Goal: Task Accomplishment & Management: Complete application form

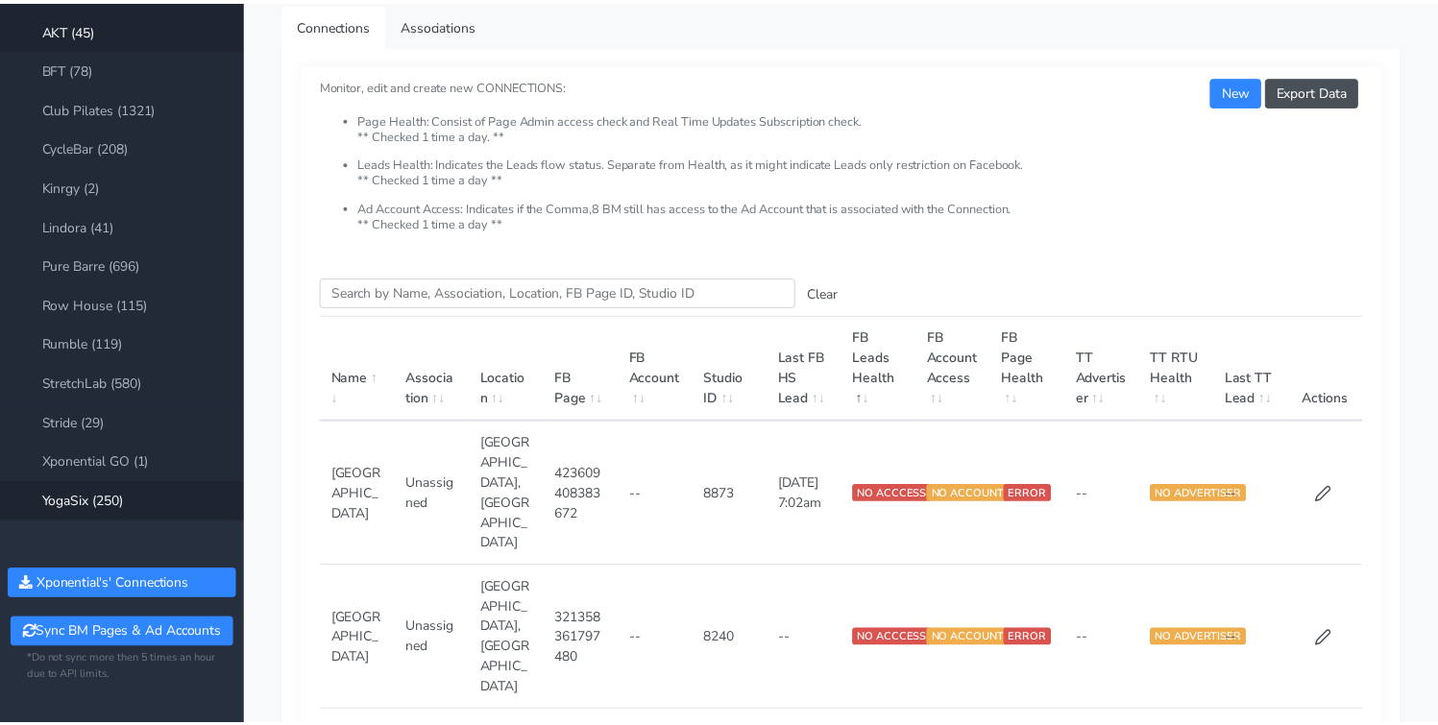
scroll to position [101, 0]
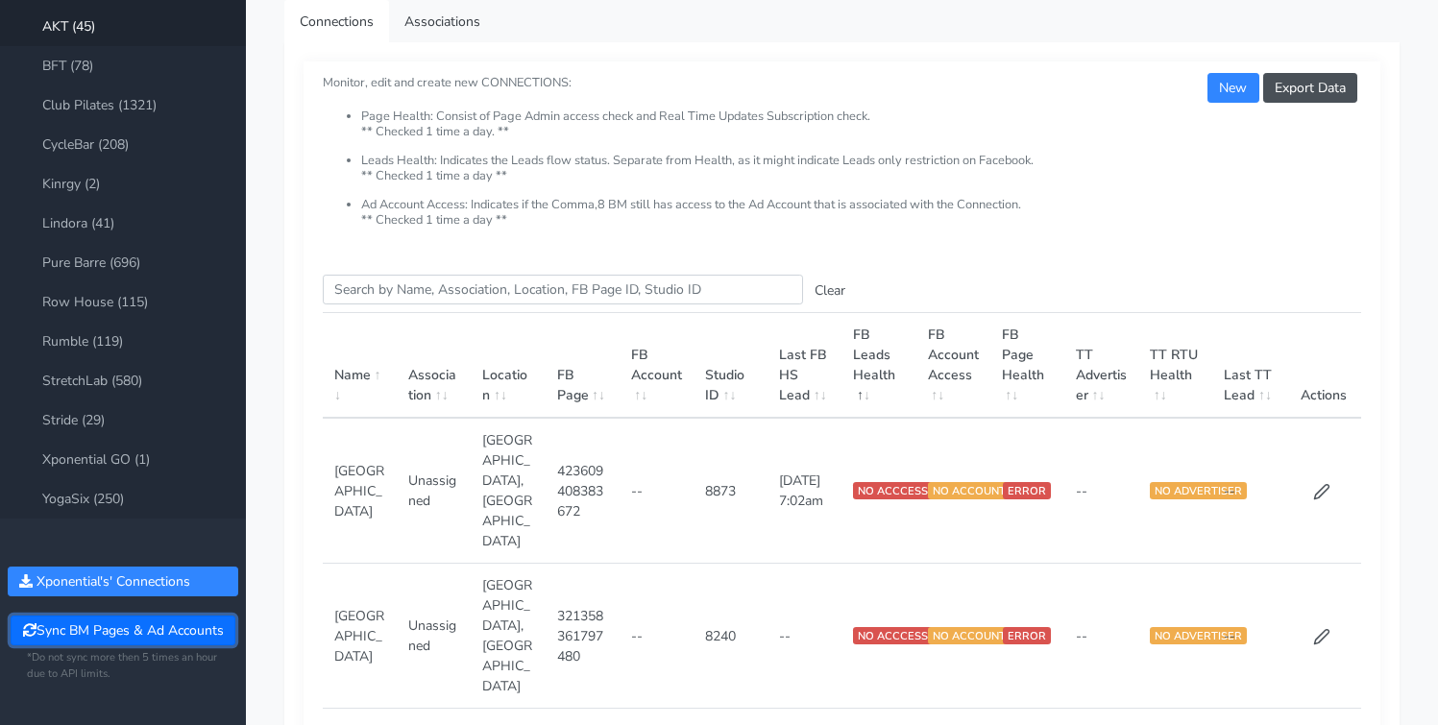
click at [128, 631] on button "Sync BM Pages & Ad Accounts" at bounding box center [123, 631] width 224 height 30
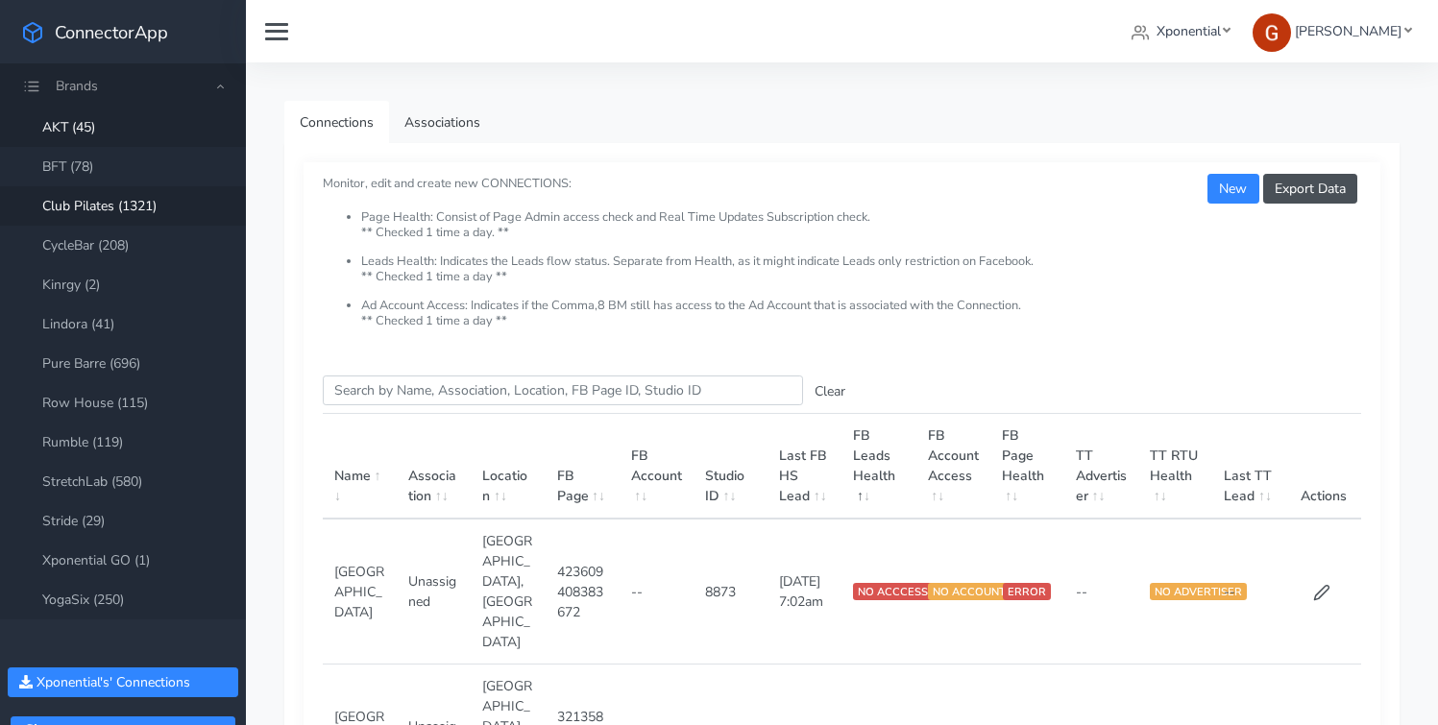
click at [133, 202] on link "Club Pilates (1321)" at bounding box center [123, 205] width 246 height 39
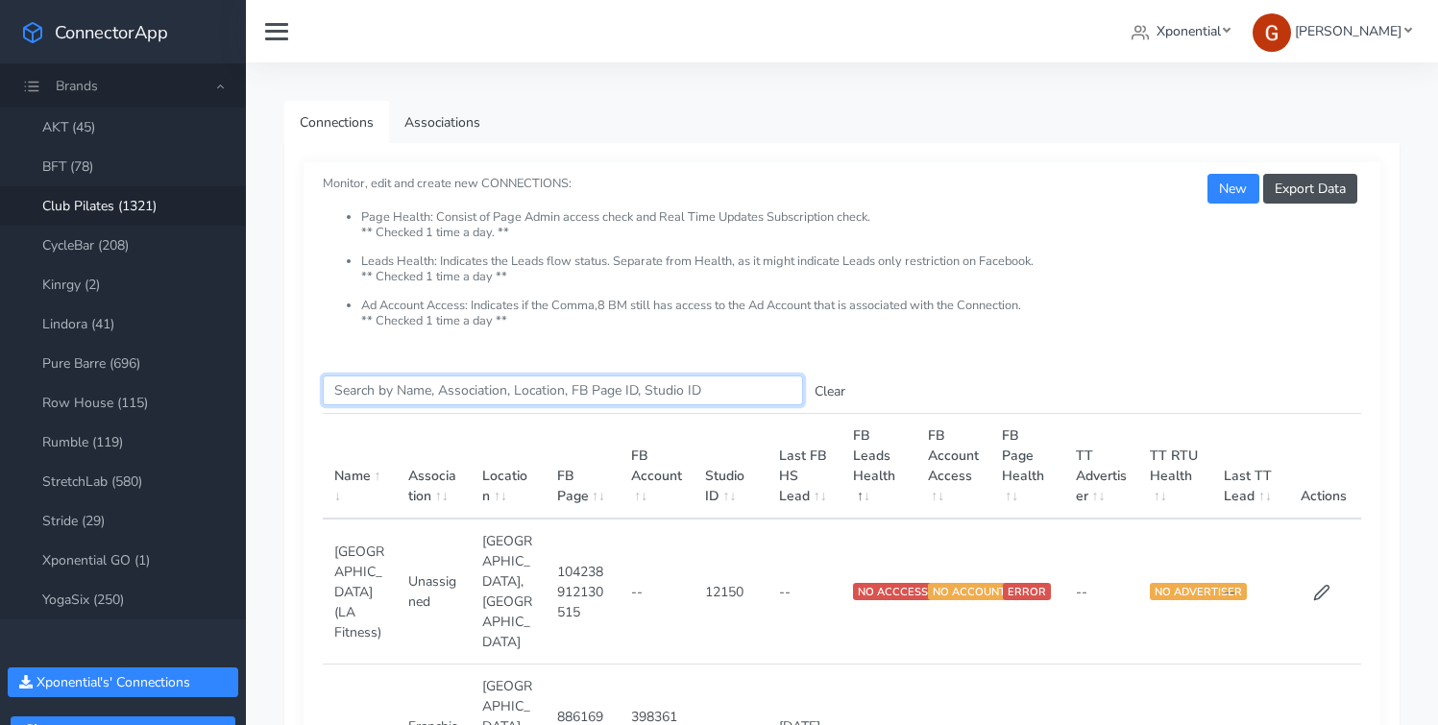
click at [410, 398] on input "Search this table" at bounding box center [563, 391] width 480 height 30
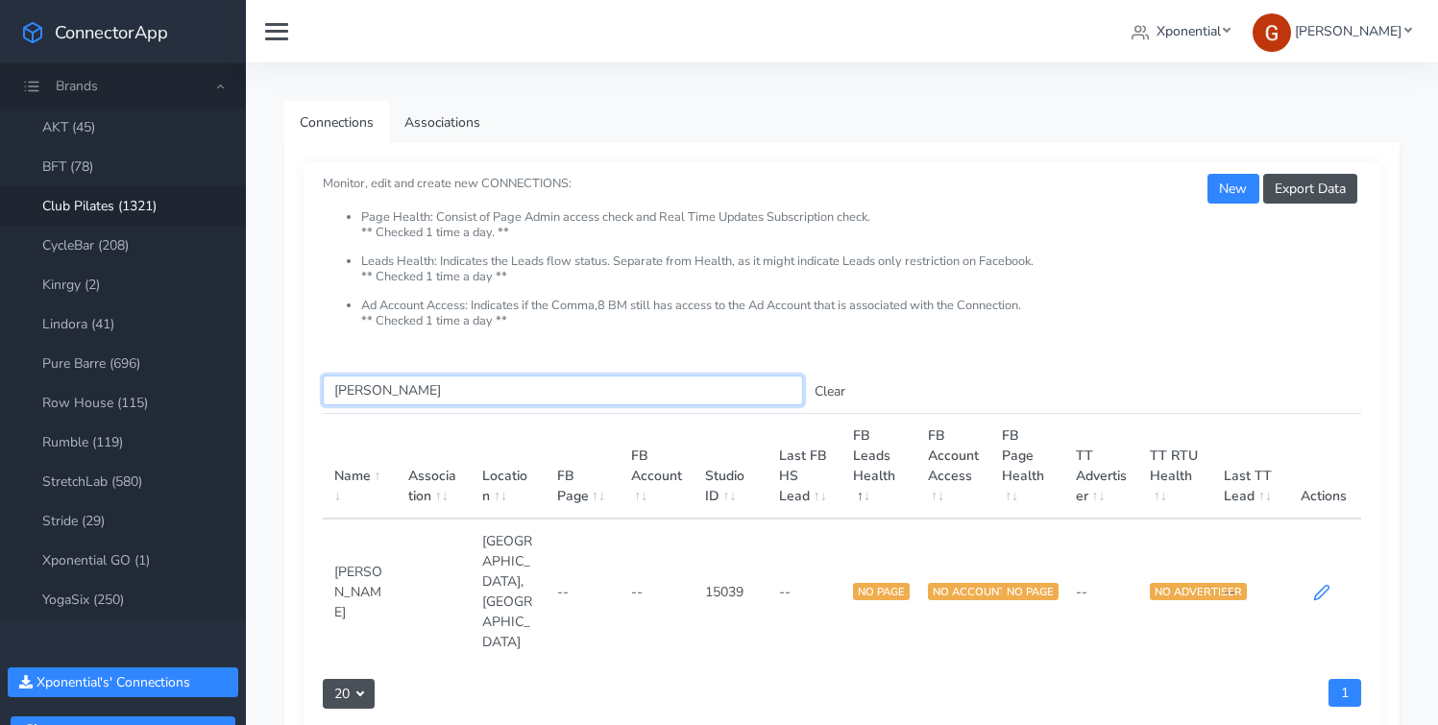
type input "[PERSON_NAME]"
click at [1326, 584] on icon at bounding box center [1321, 592] width 17 height 17
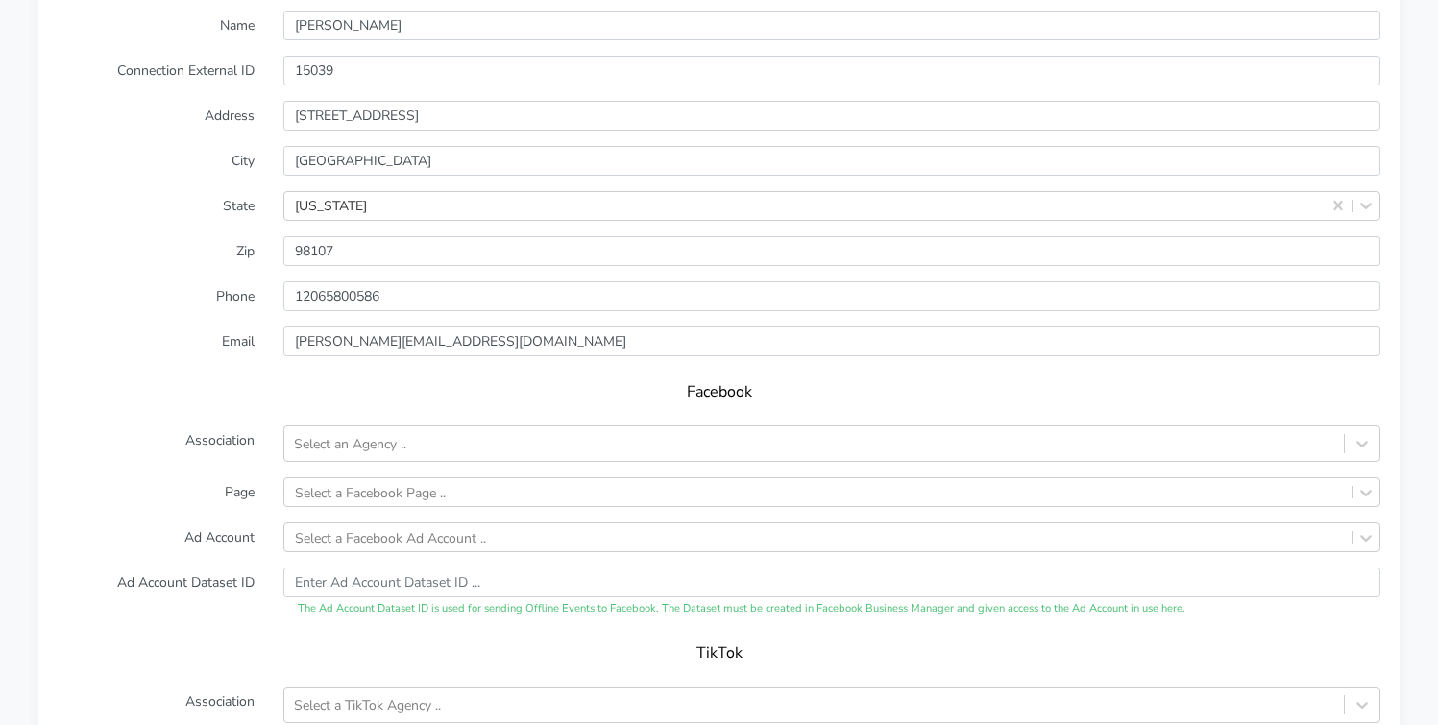
scroll to position [1689, 0]
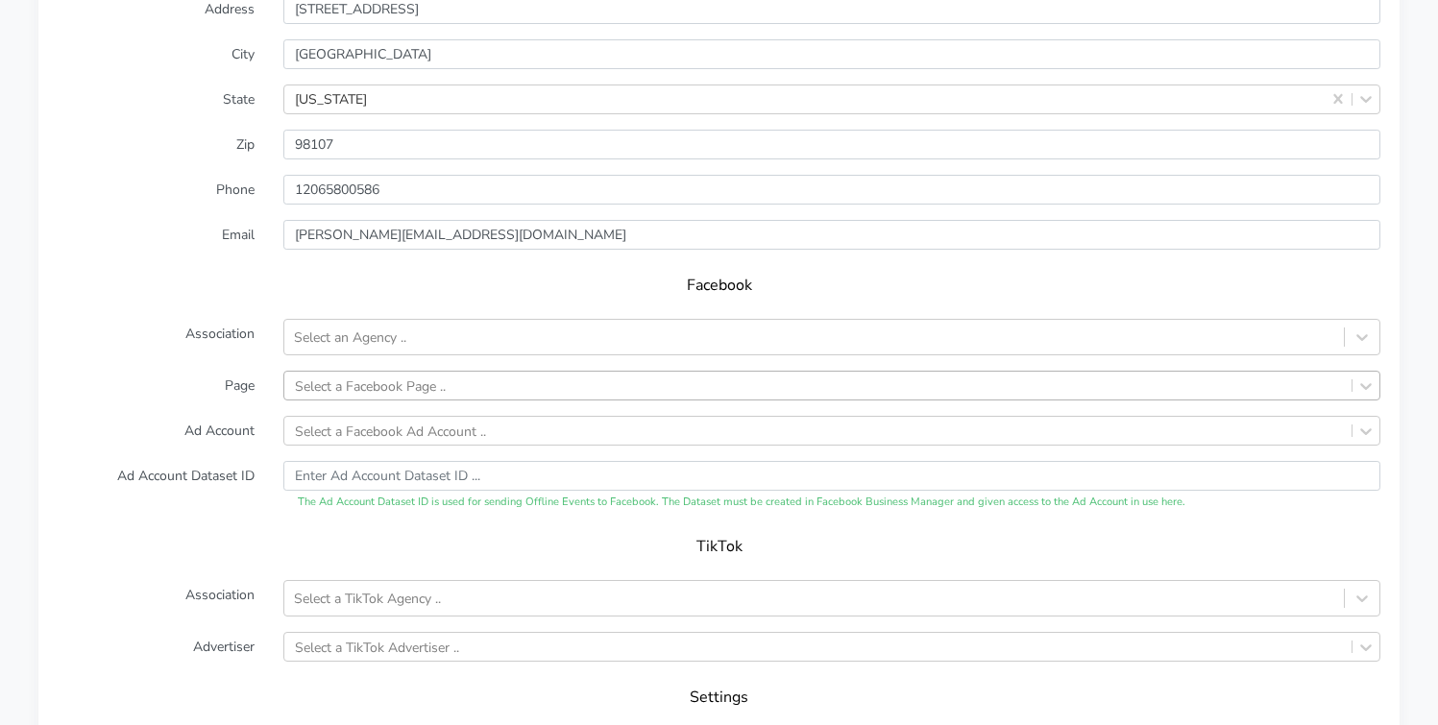
click at [336, 376] on div "Select a Facebook Page .." at bounding box center [370, 386] width 151 height 20
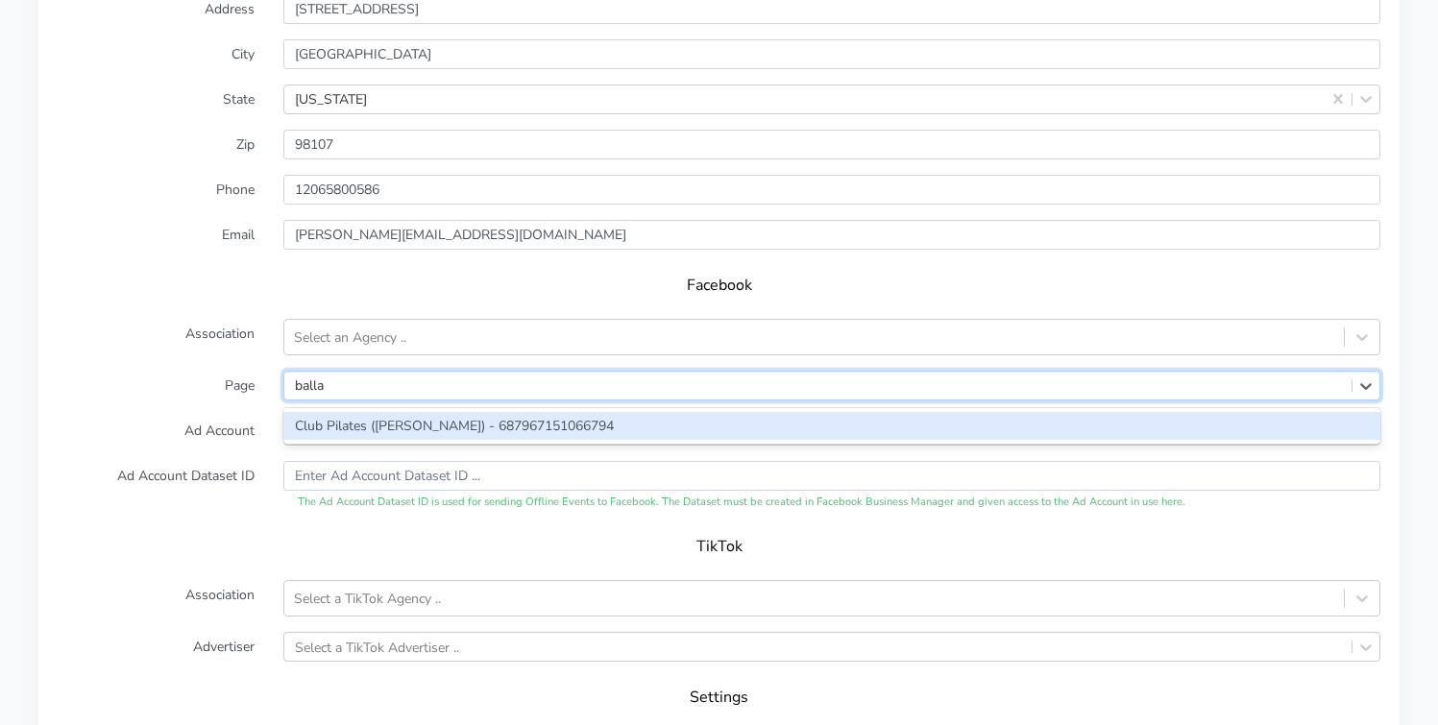
type input "ballar"
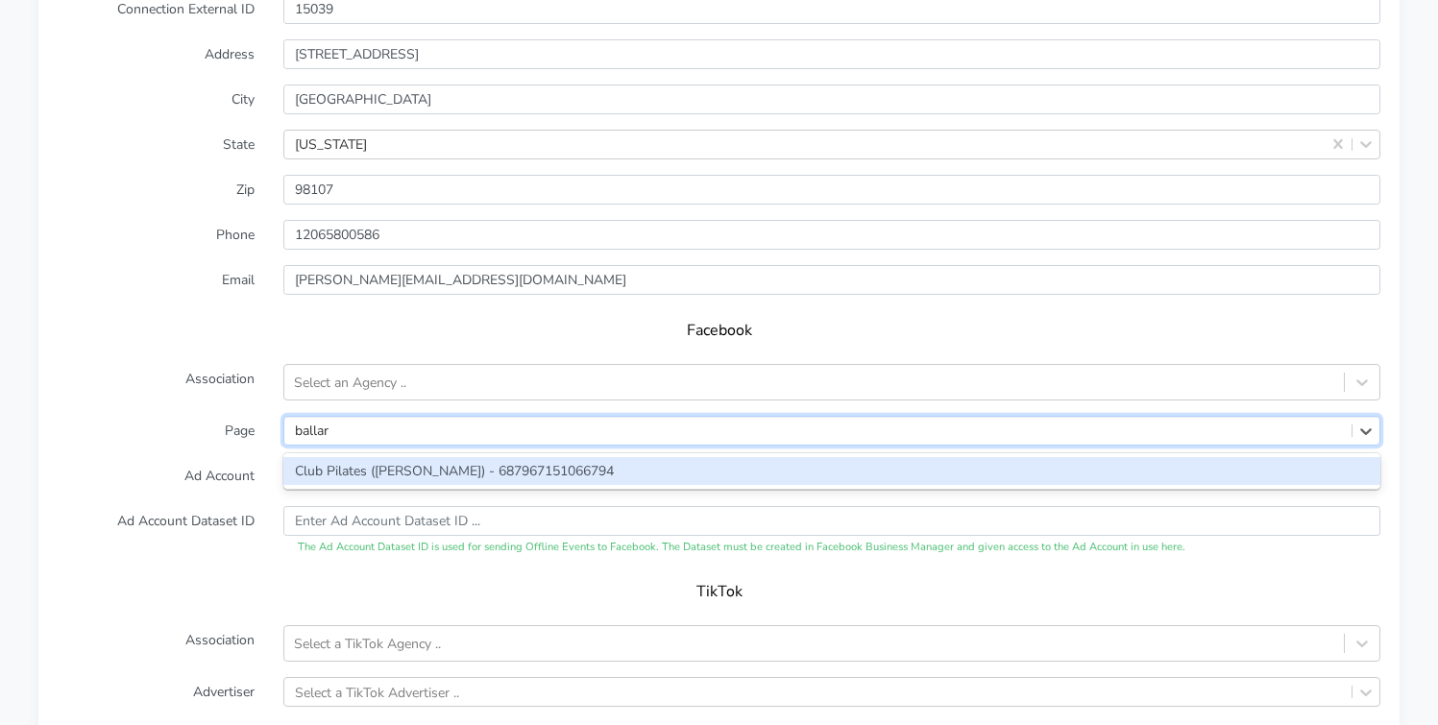
scroll to position [1734, 0]
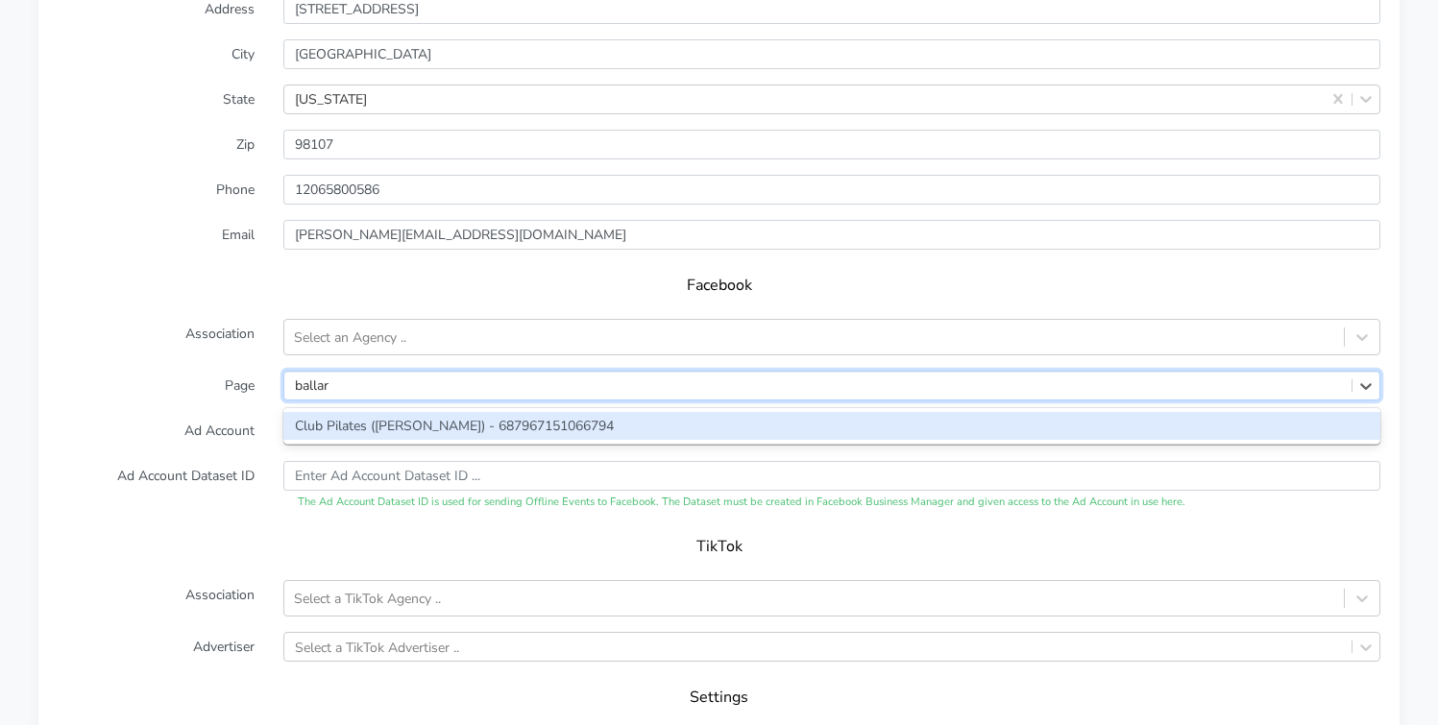
click at [313, 412] on div "Club Pilates (Ballard) - 687967151066794" at bounding box center [831, 426] width 1097 height 28
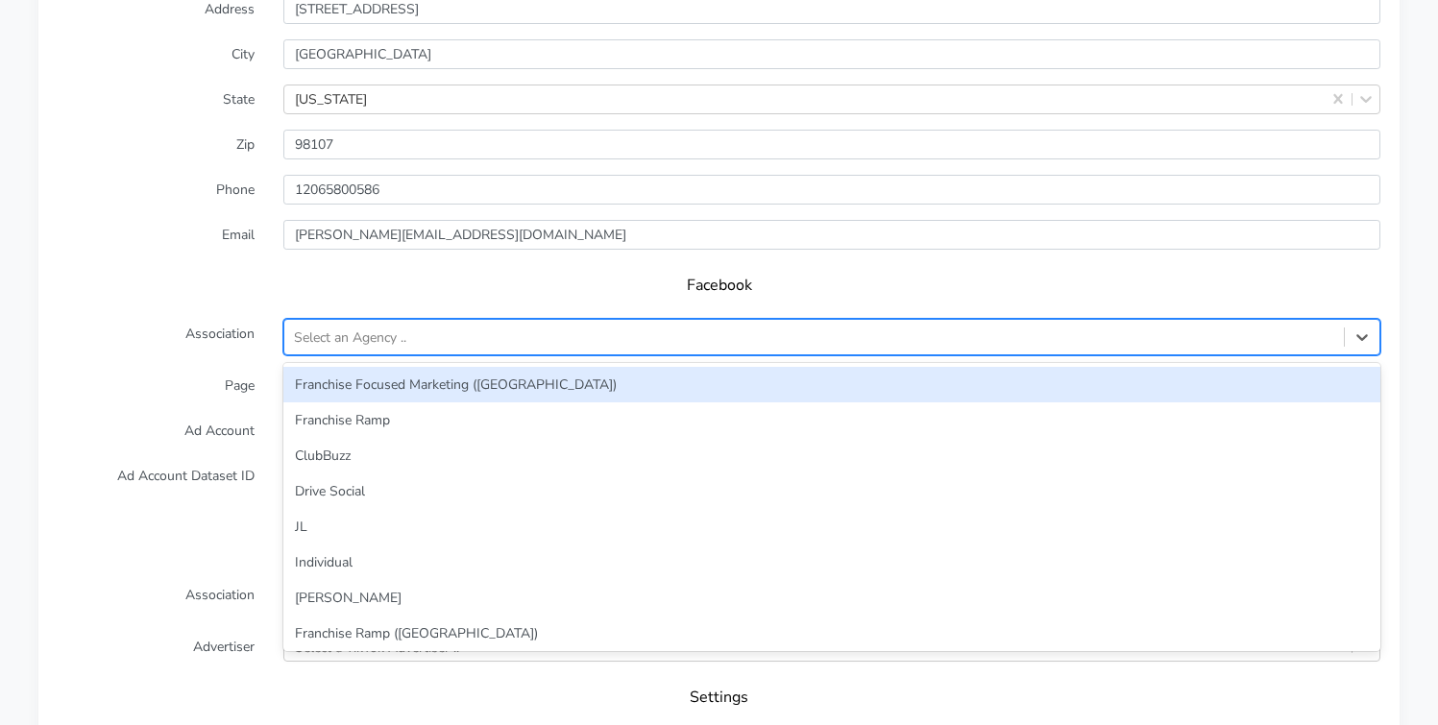
click at [362, 328] on div "Select an Agency .." at bounding box center [350, 338] width 112 height 20
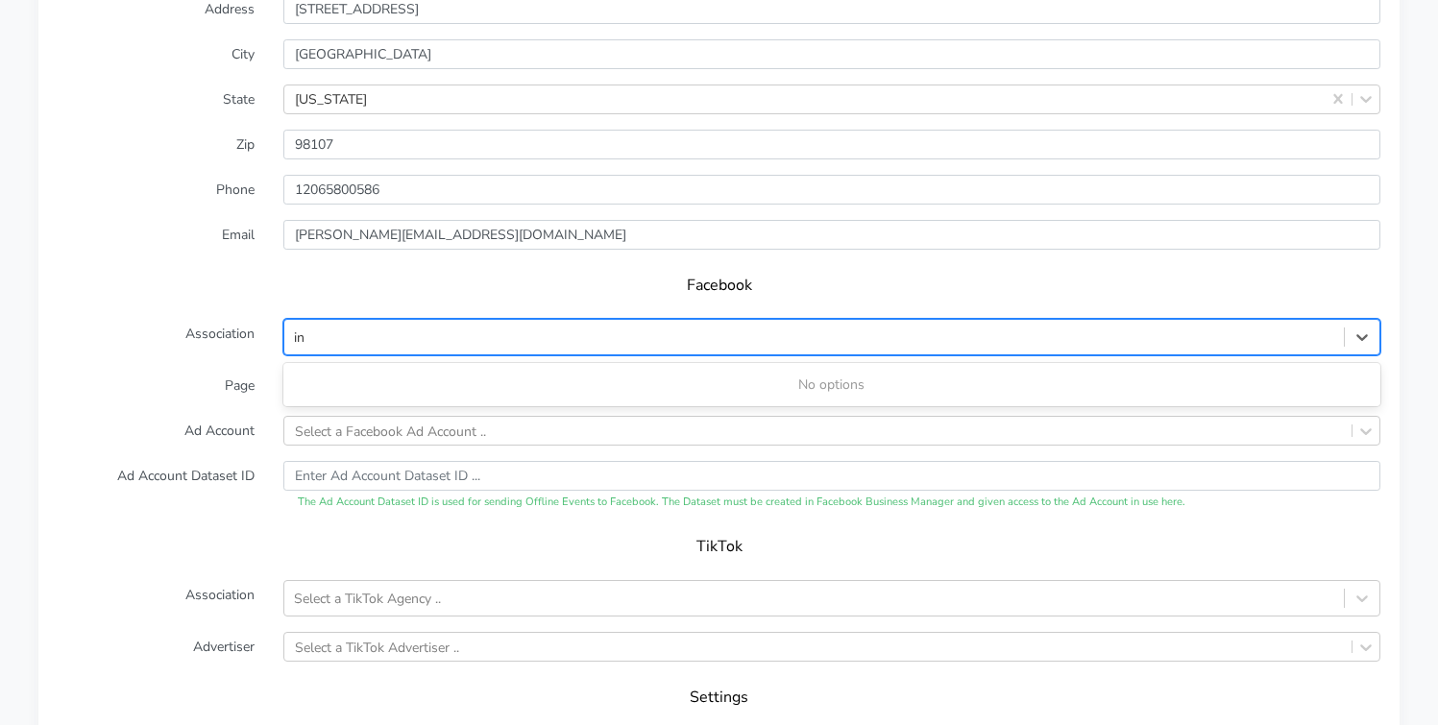
type input "ind"
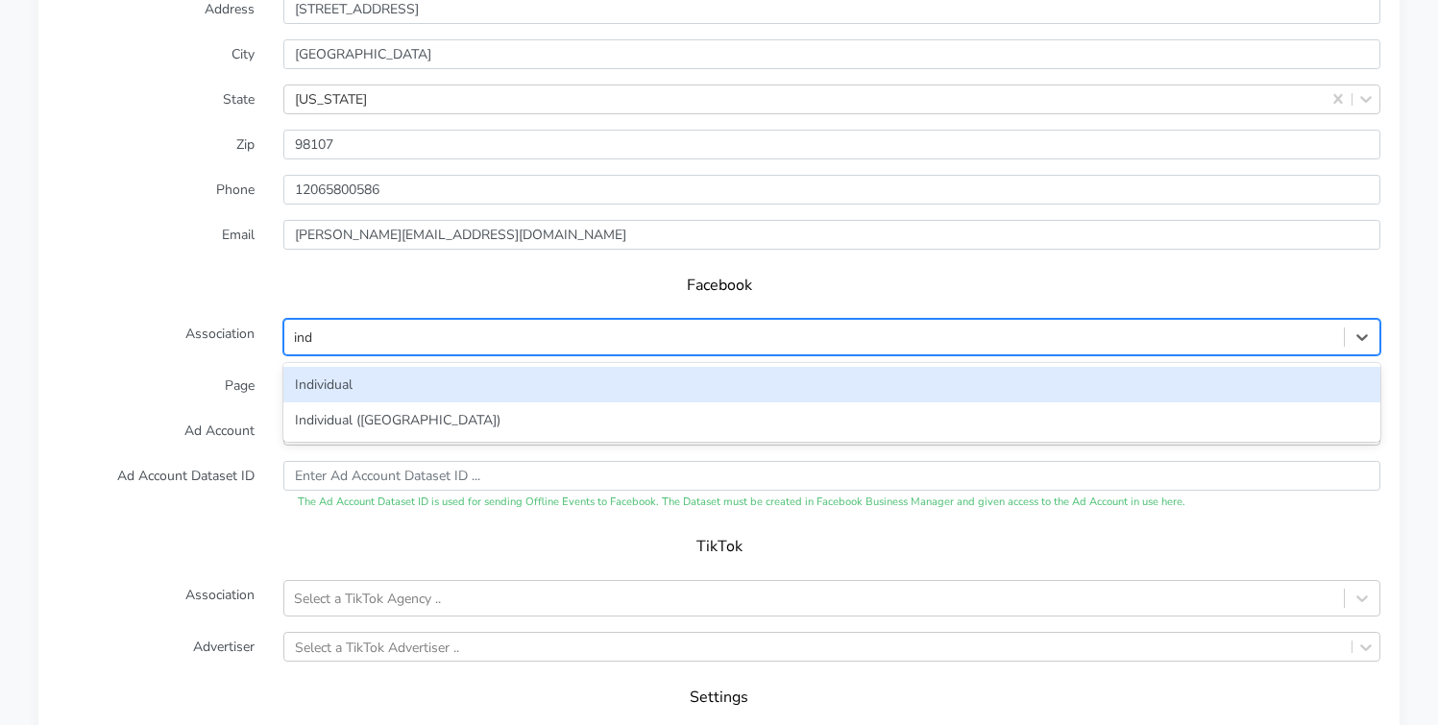
click at [364, 374] on div "Individual" at bounding box center [831, 385] width 1097 height 36
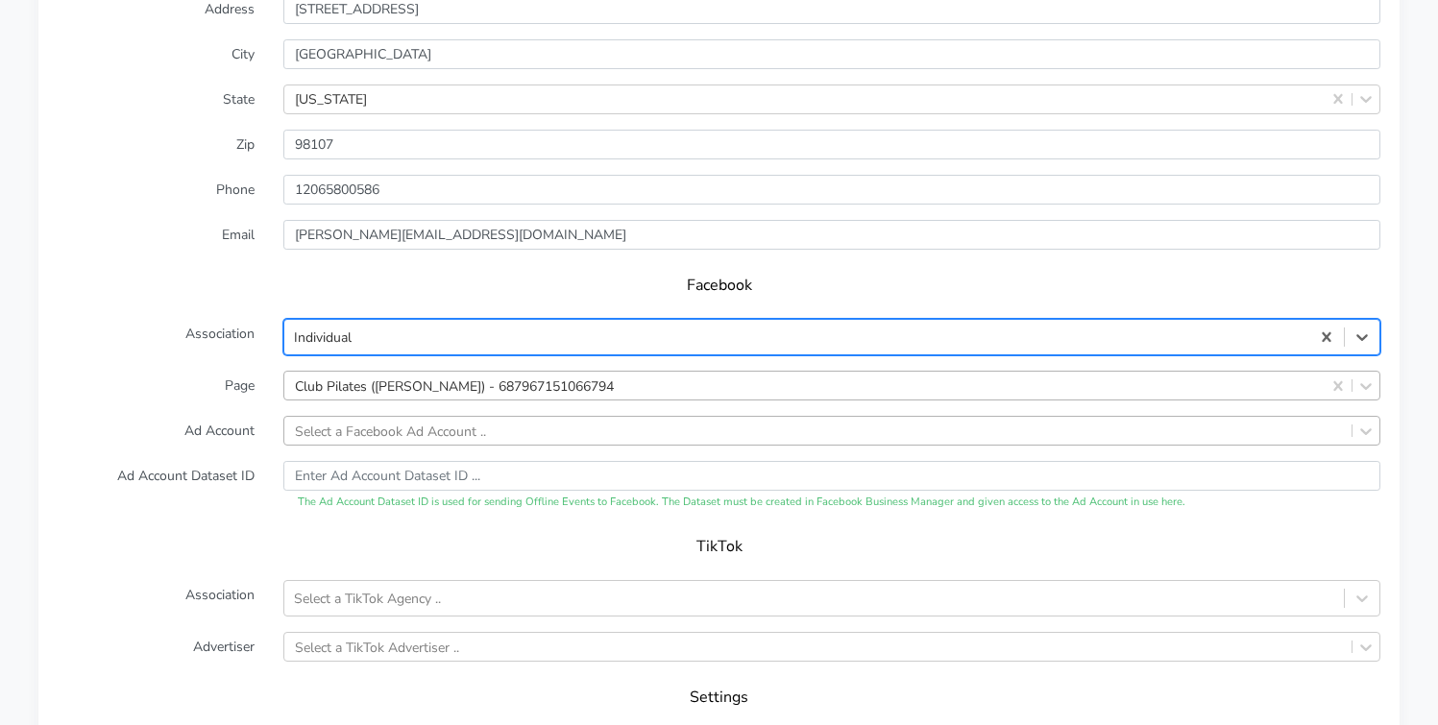
click at [359, 421] on div "Select a Facebook Ad Account .." at bounding box center [390, 431] width 191 height 20
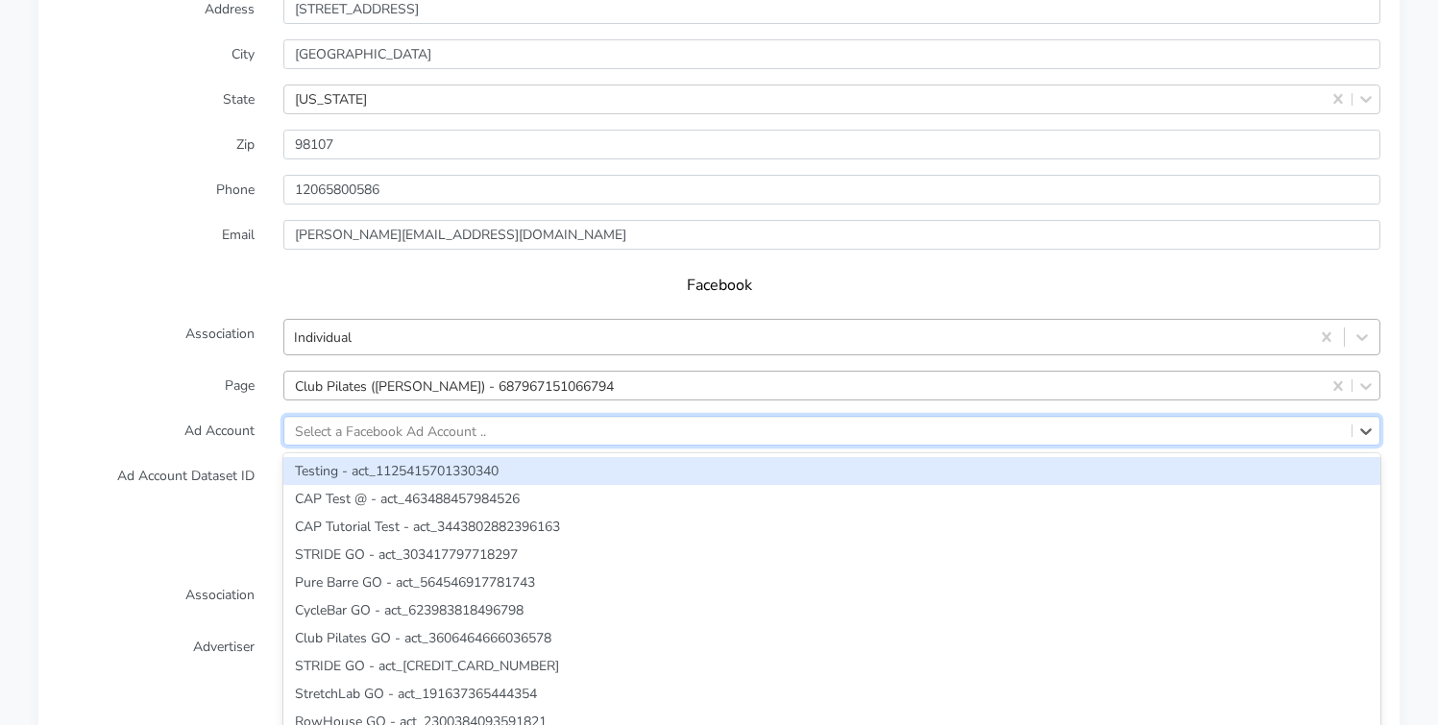
paste input "1141119461450215"
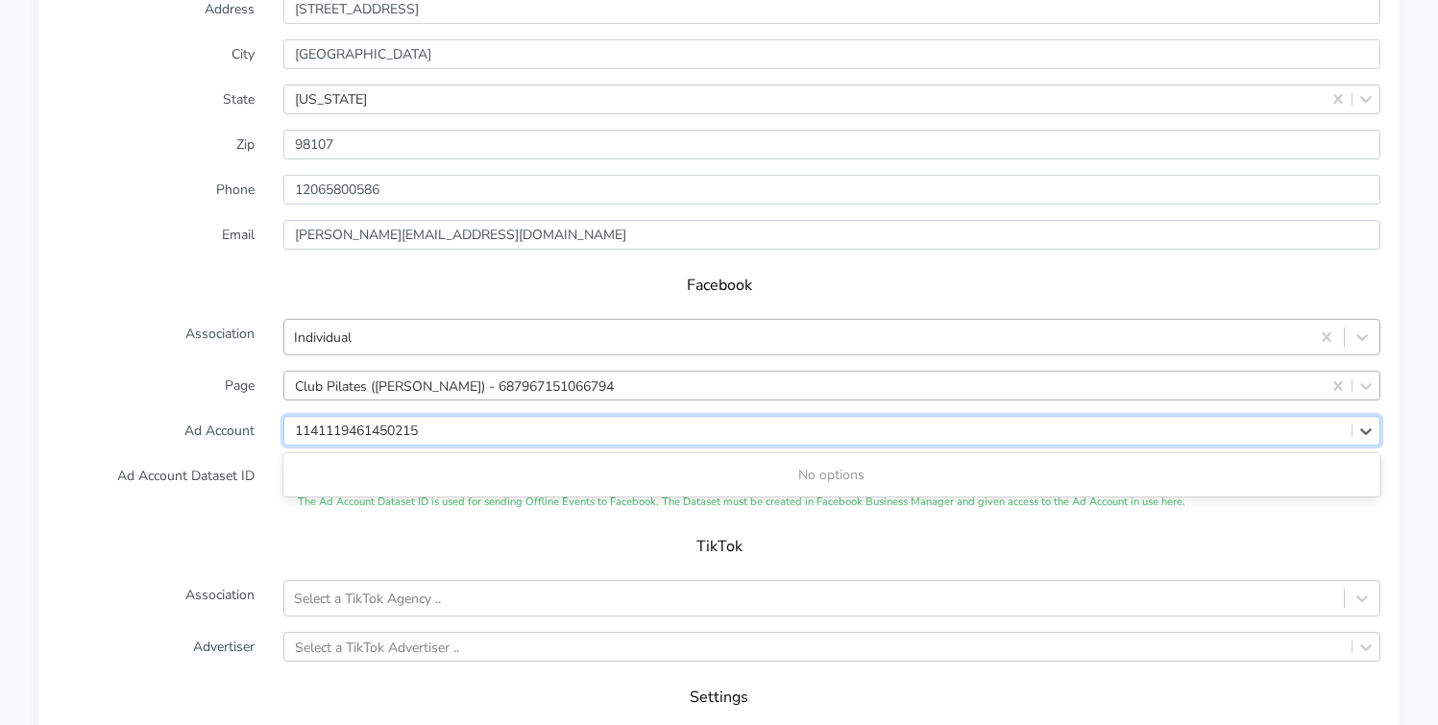
type input "1141119461450215"
click at [212, 371] on label "Page" at bounding box center [156, 386] width 226 height 30
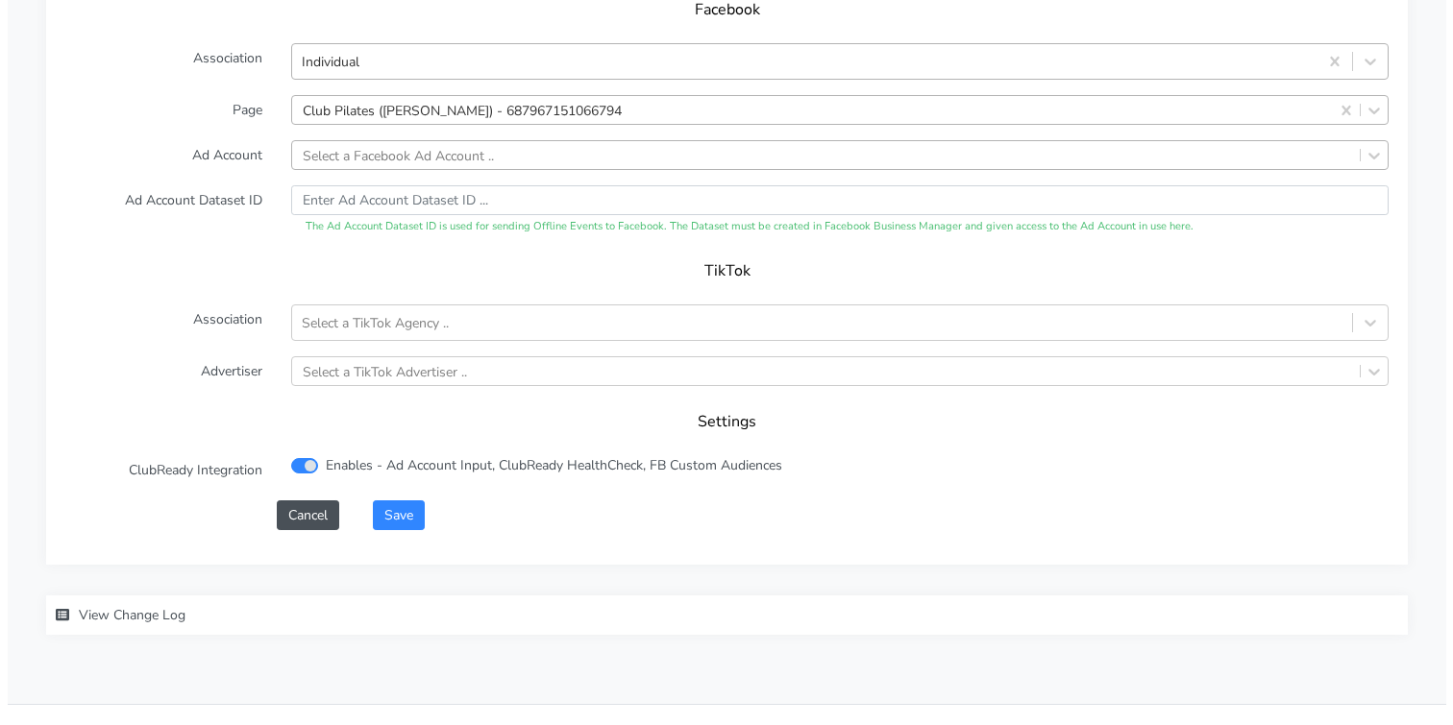
scroll to position [2017, 0]
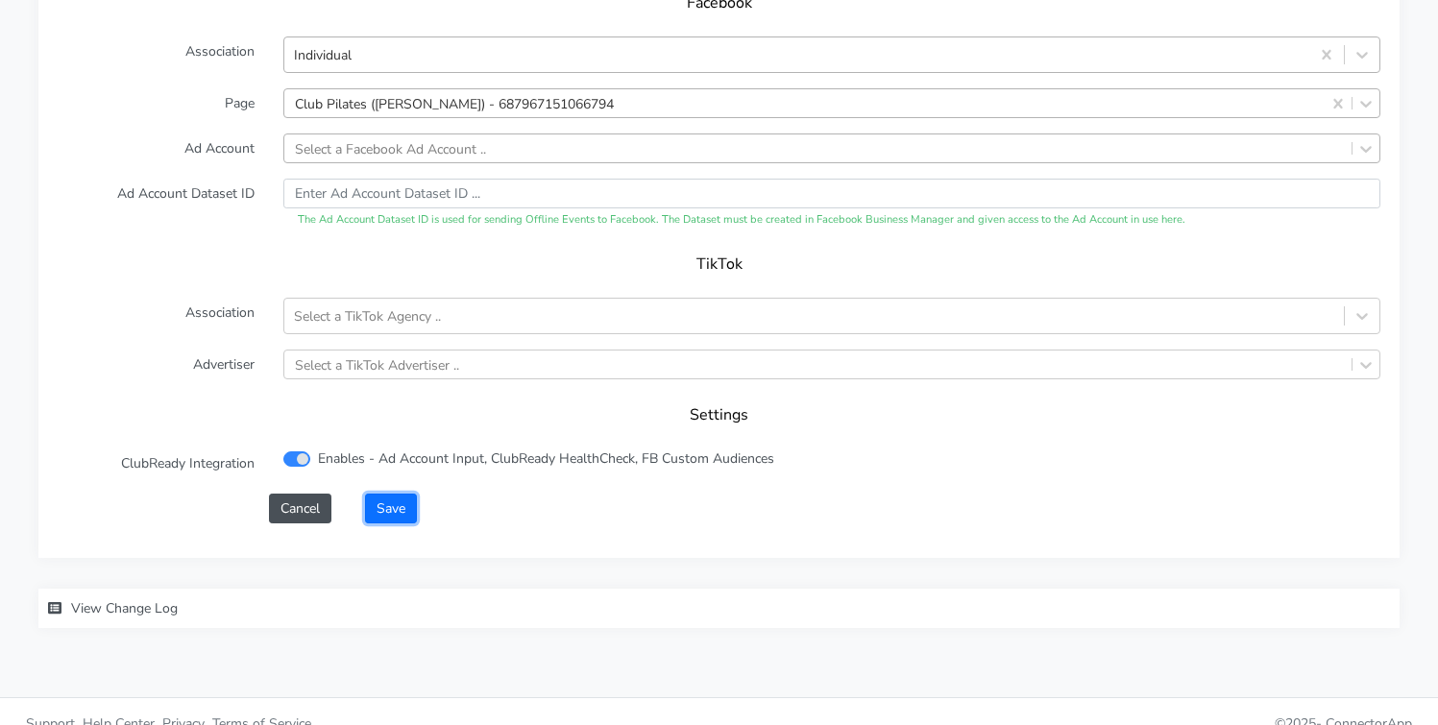
click at [388, 494] on button "Save" at bounding box center [391, 509] width 52 height 30
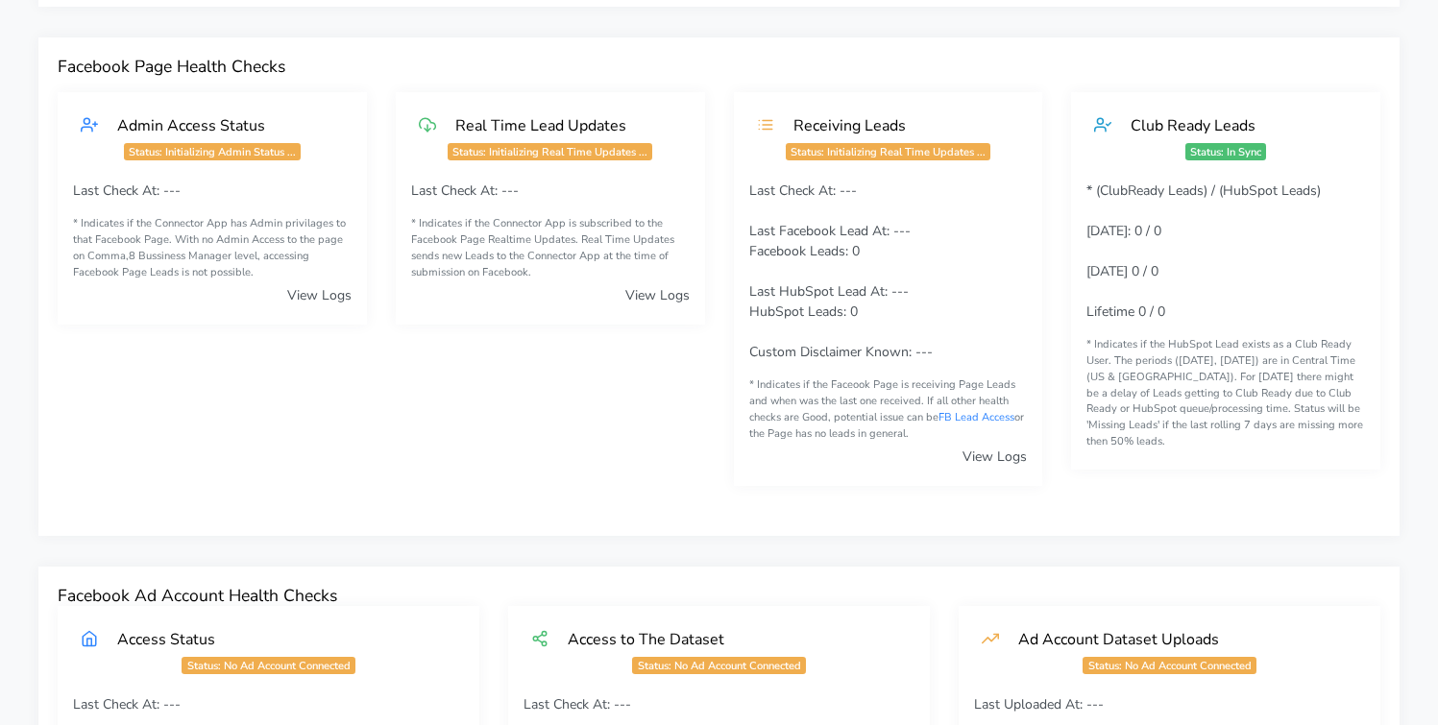
scroll to position [0, 0]
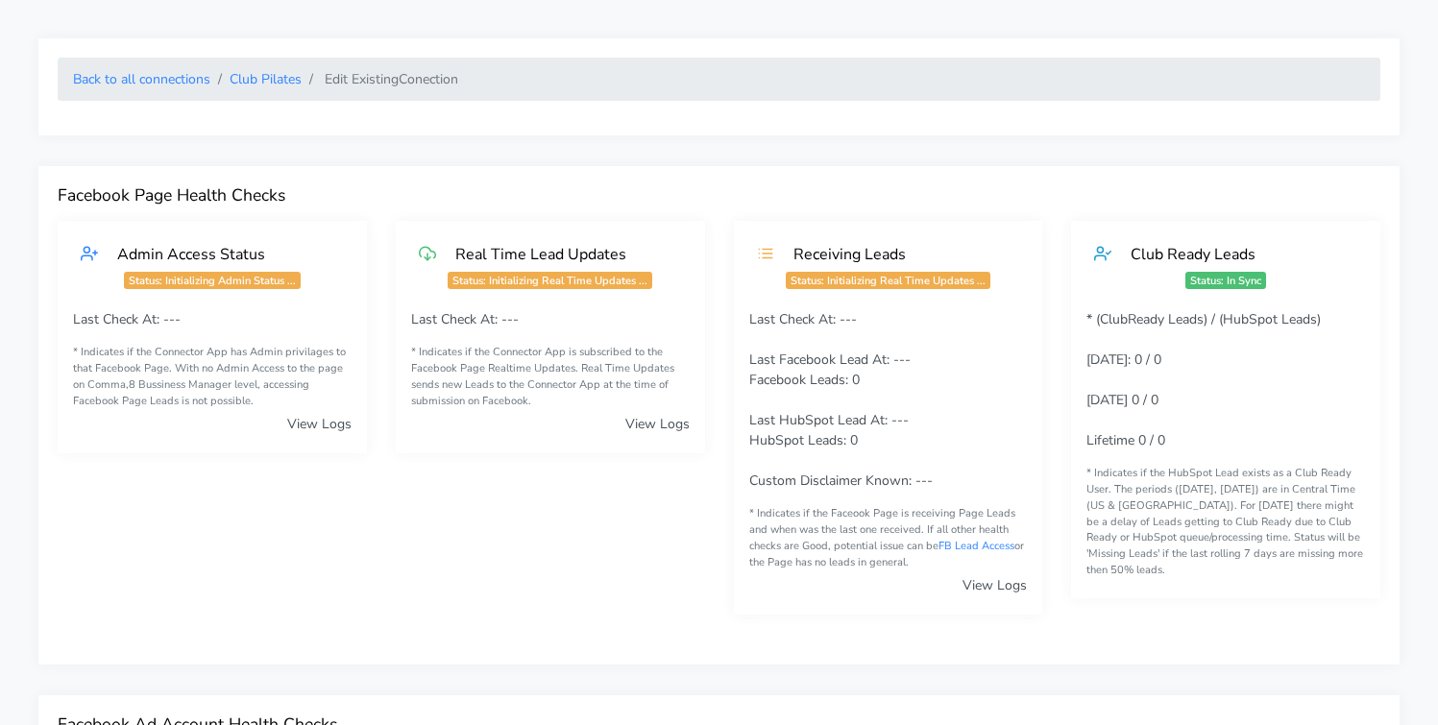
click at [276, 64] on ol "Back to all connections Club Pilates Edit Existing Conection" at bounding box center [719, 79] width 1323 height 43
click at [270, 83] on link "Club Pilates" at bounding box center [266, 79] width 72 height 18
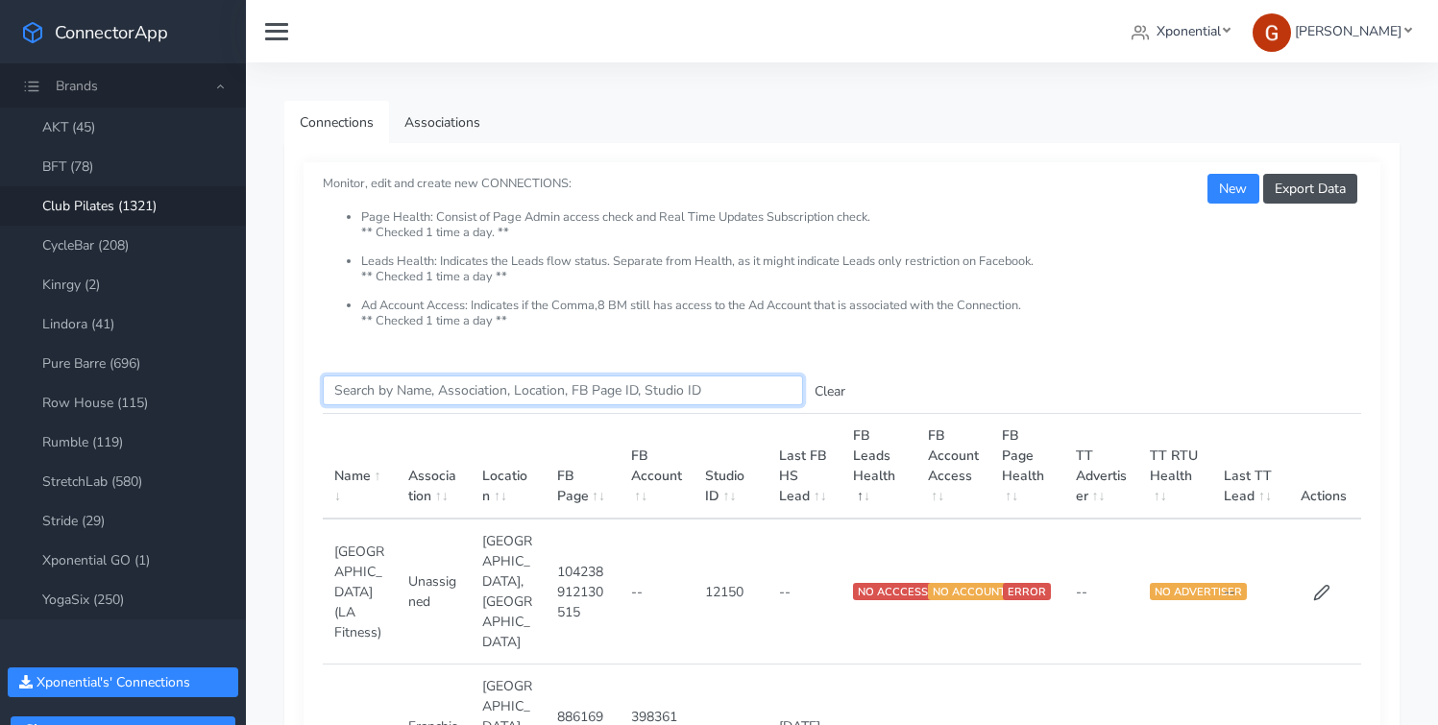
click at [386, 388] on input "Search this table" at bounding box center [563, 391] width 480 height 30
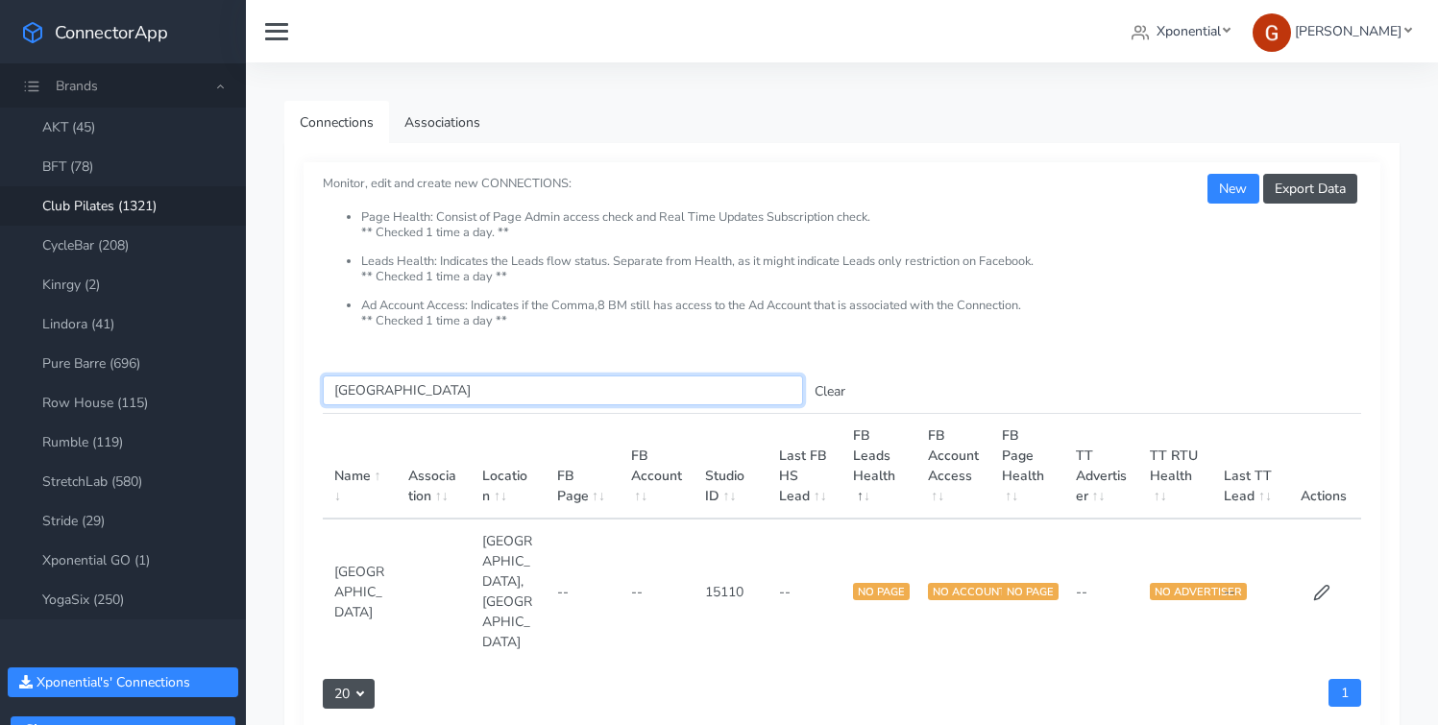
type input "mill valley"
click at [830, 392] on button "Clear" at bounding box center [830, 392] width 54 height 30
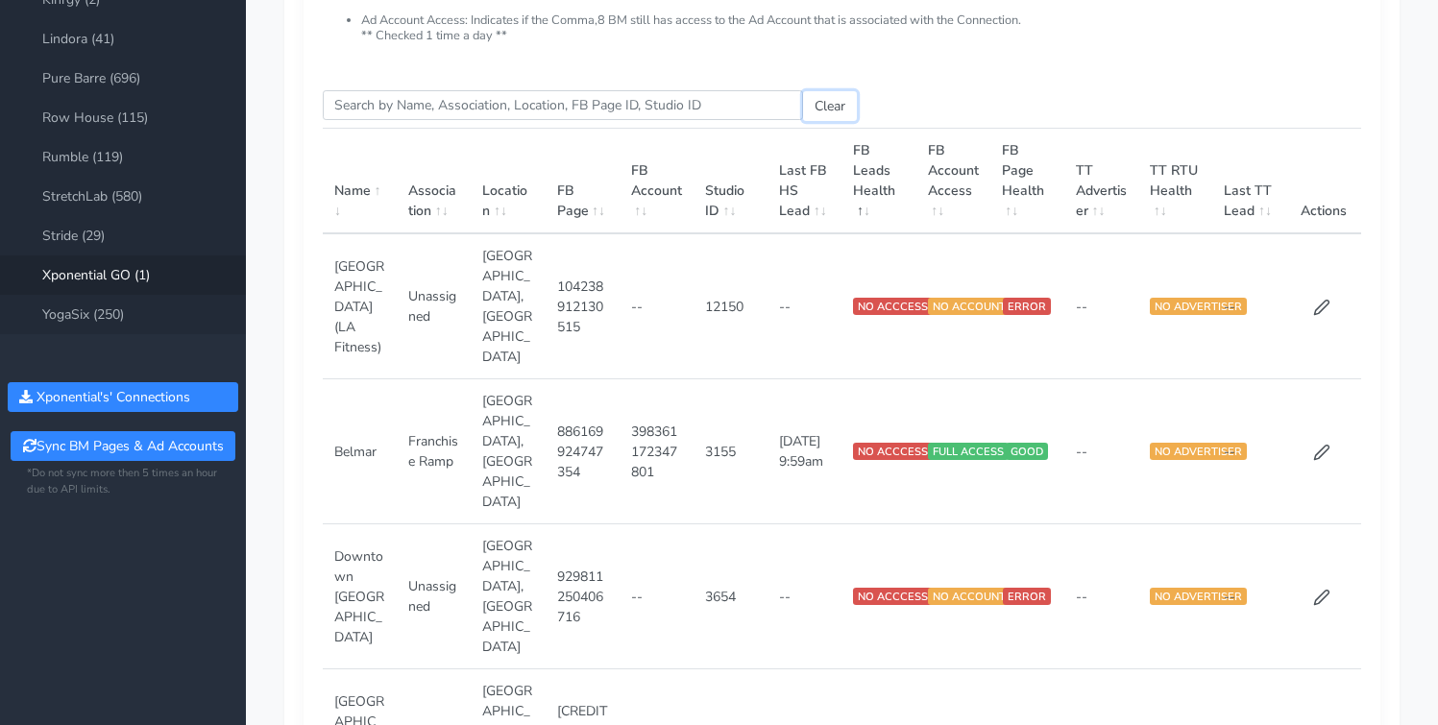
scroll to position [412, 0]
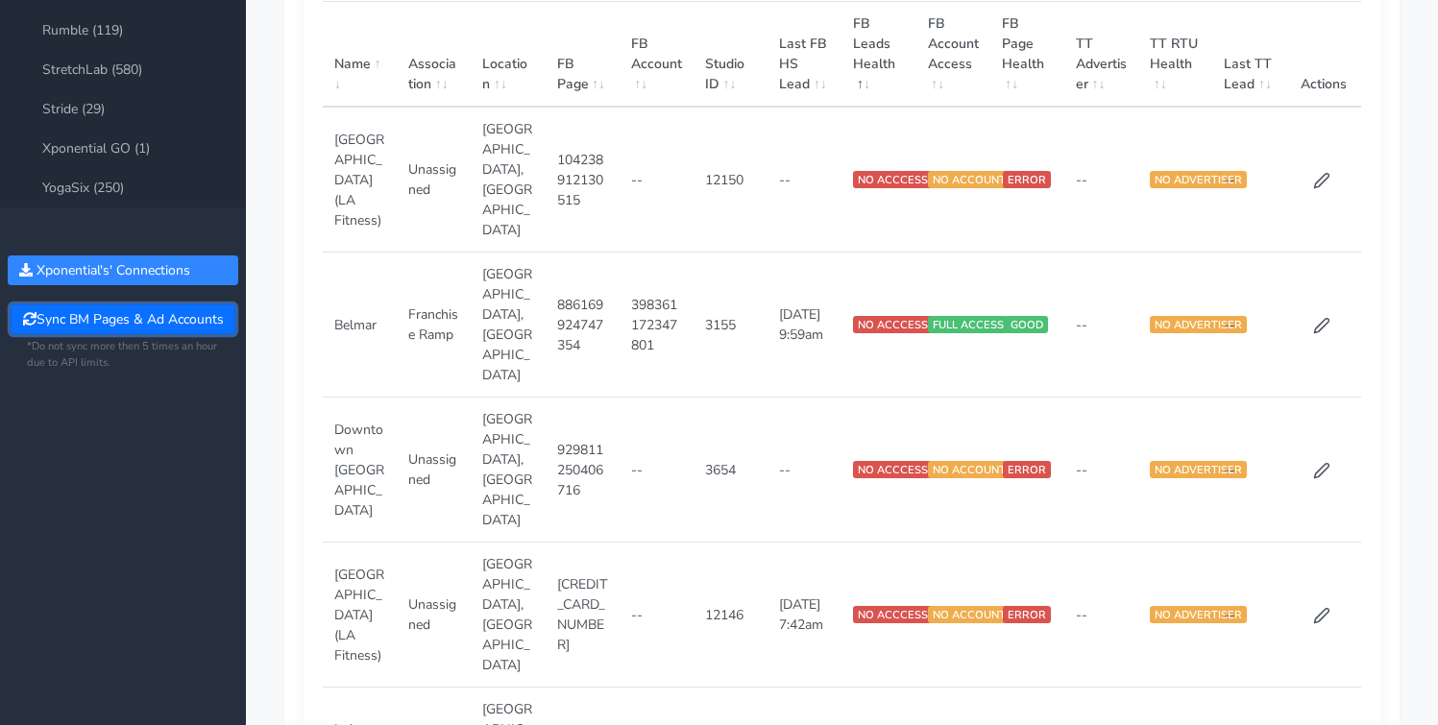
click at [142, 321] on button "Sync BM Pages & Ad Accounts" at bounding box center [123, 320] width 224 height 30
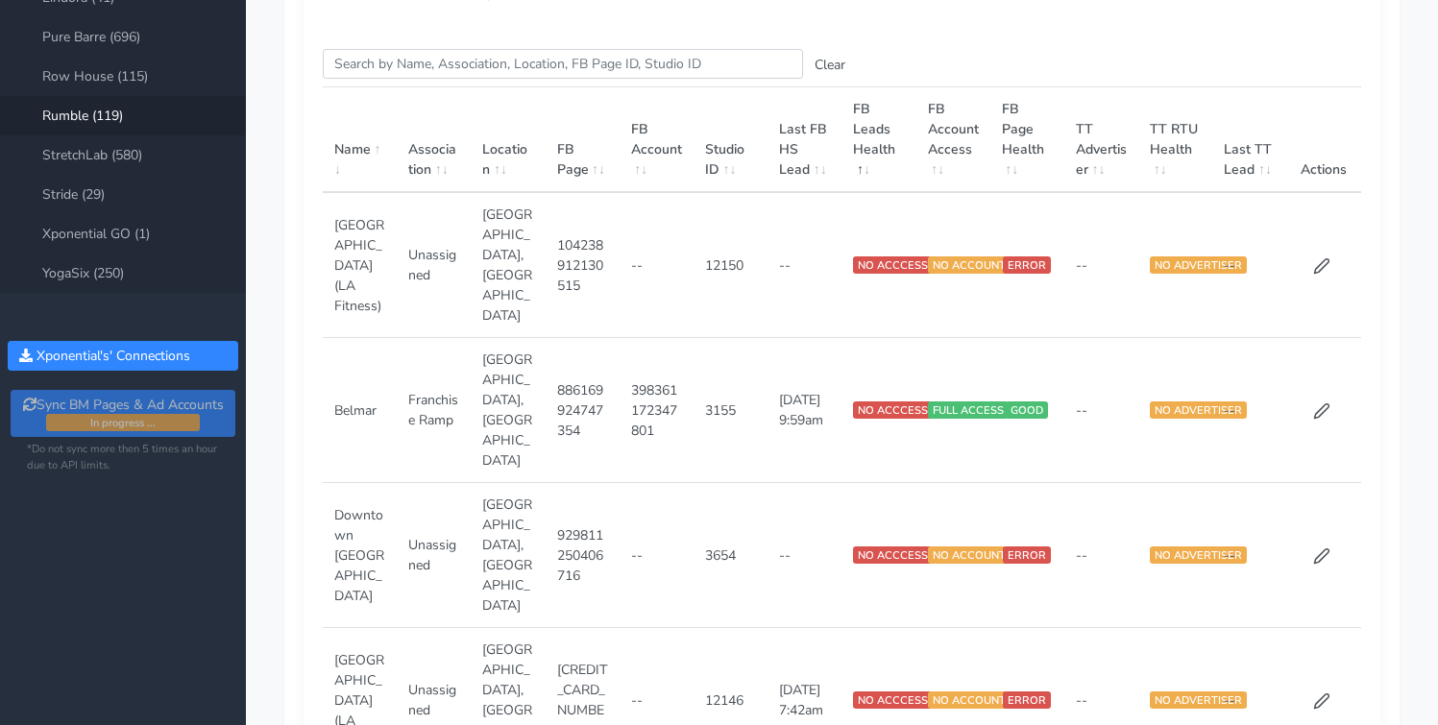
scroll to position [0, 0]
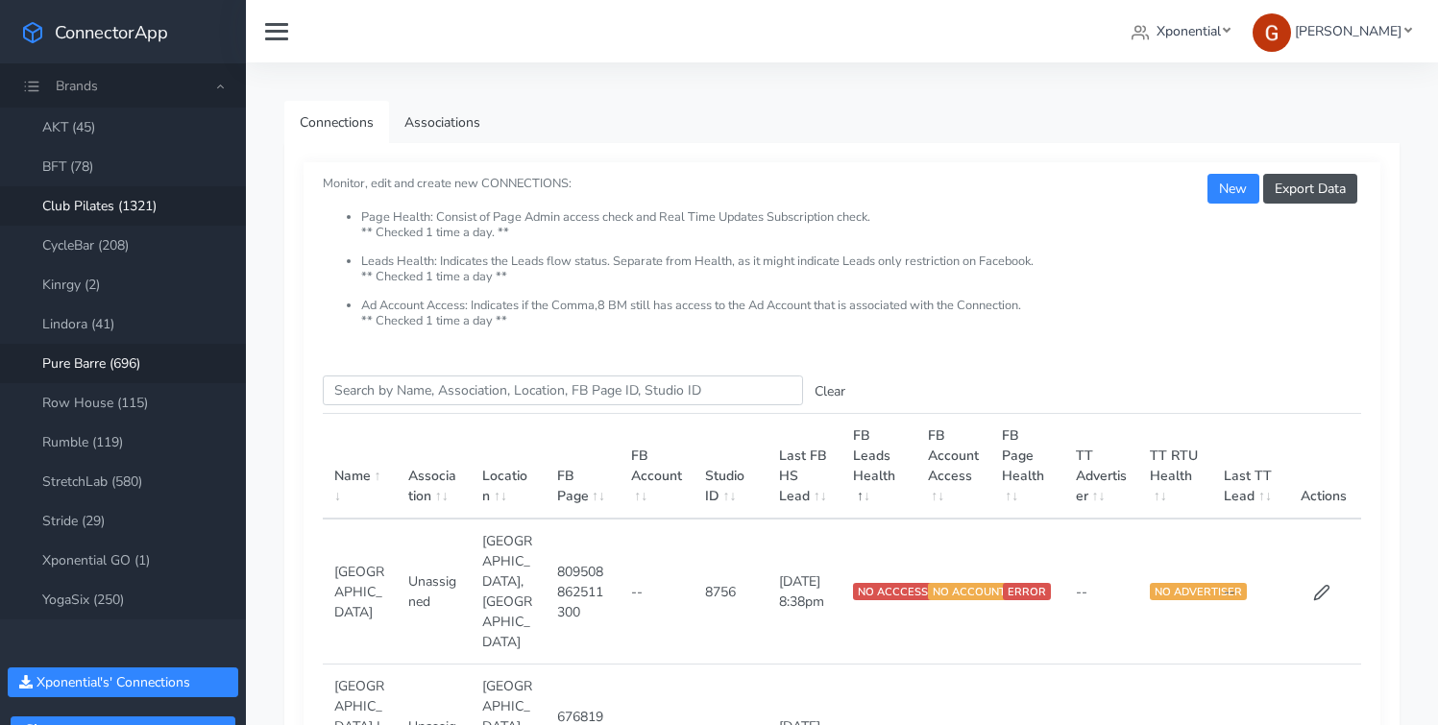
click at [113, 211] on link "Club Pilates (1321)" at bounding box center [123, 205] width 246 height 39
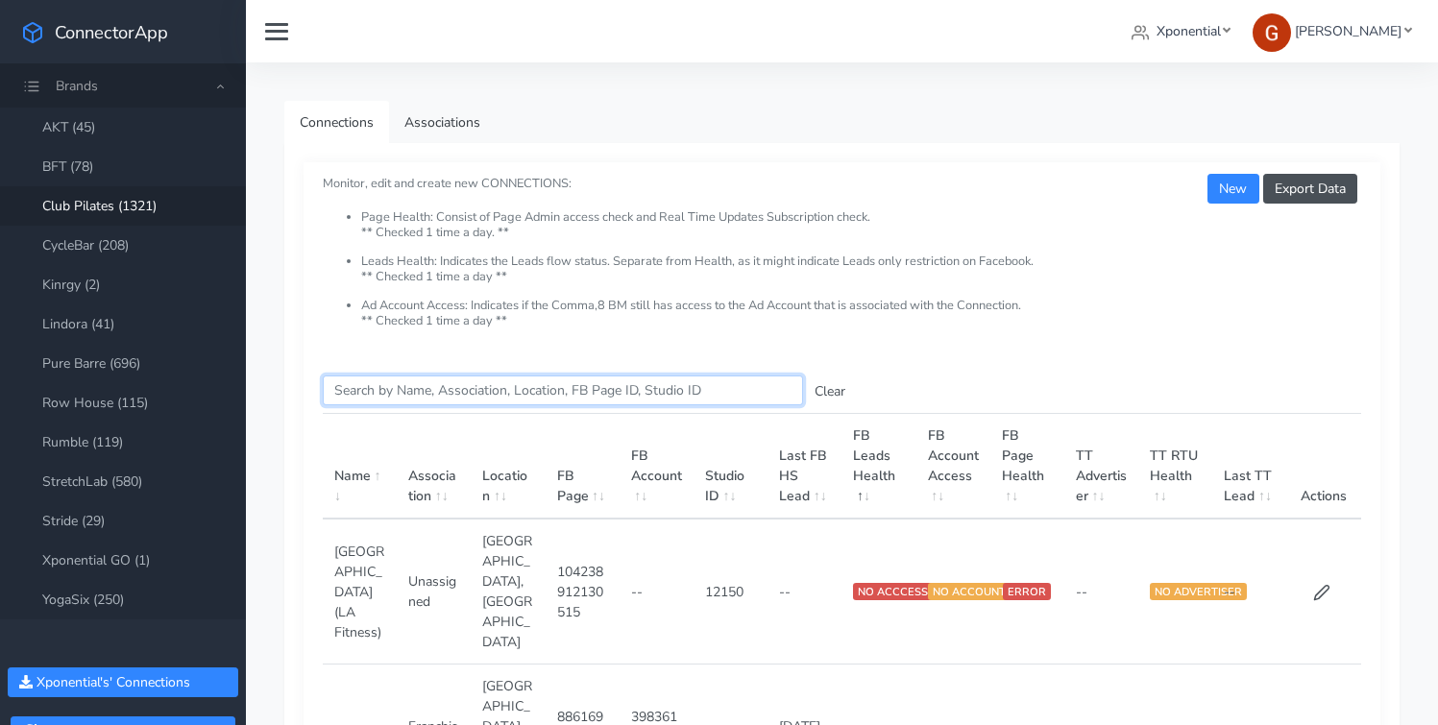
click at [576, 386] on input "Search this table" at bounding box center [563, 391] width 480 height 30
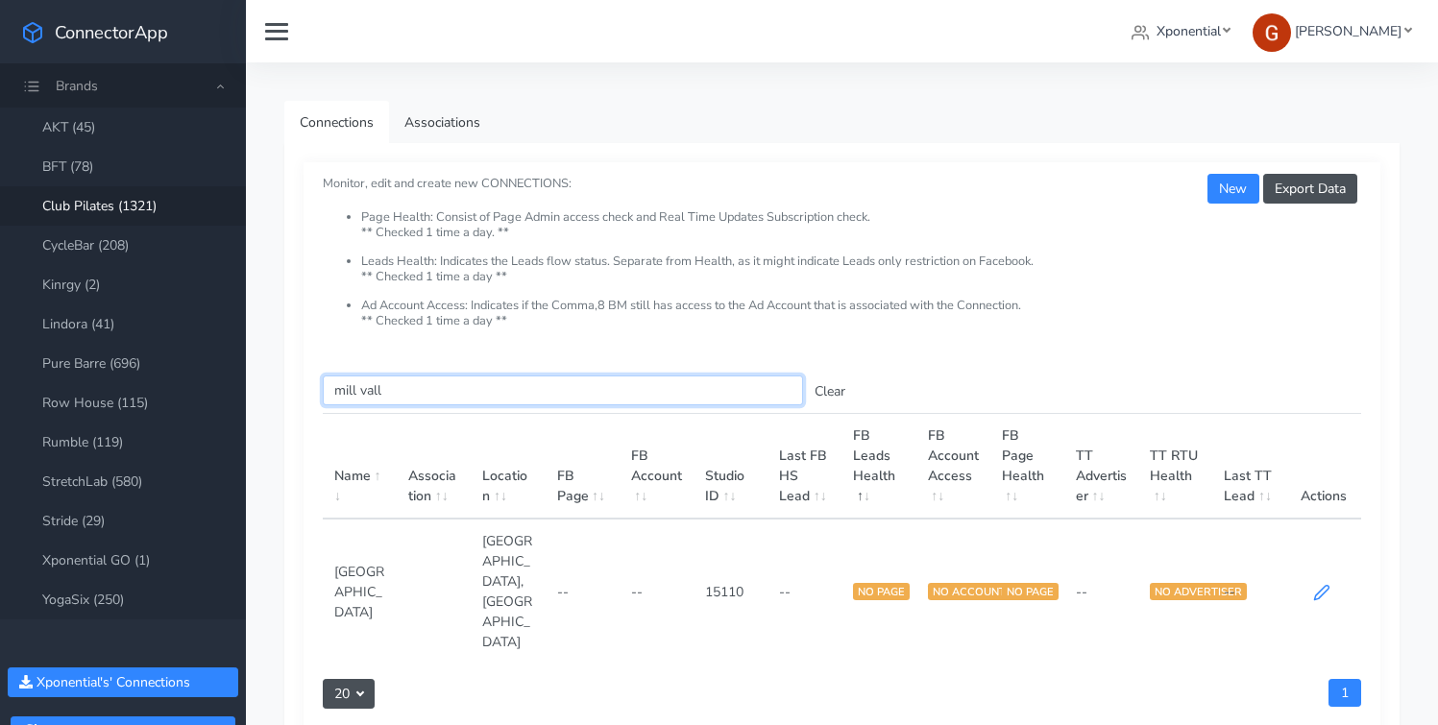
type input "mill vall"
click at [1326, 584] on icon at bounding box center [1321, 592] width 17 height 17
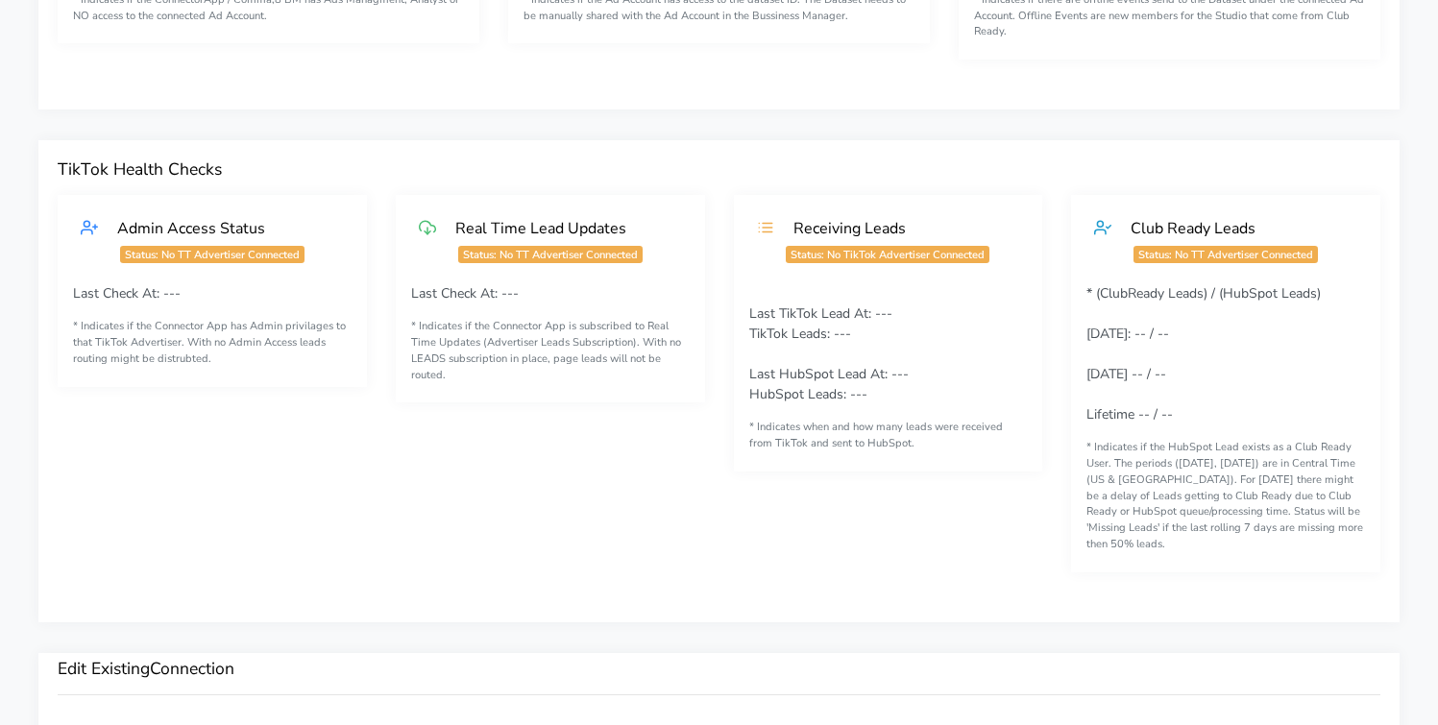
scroll to position [1506, 0]
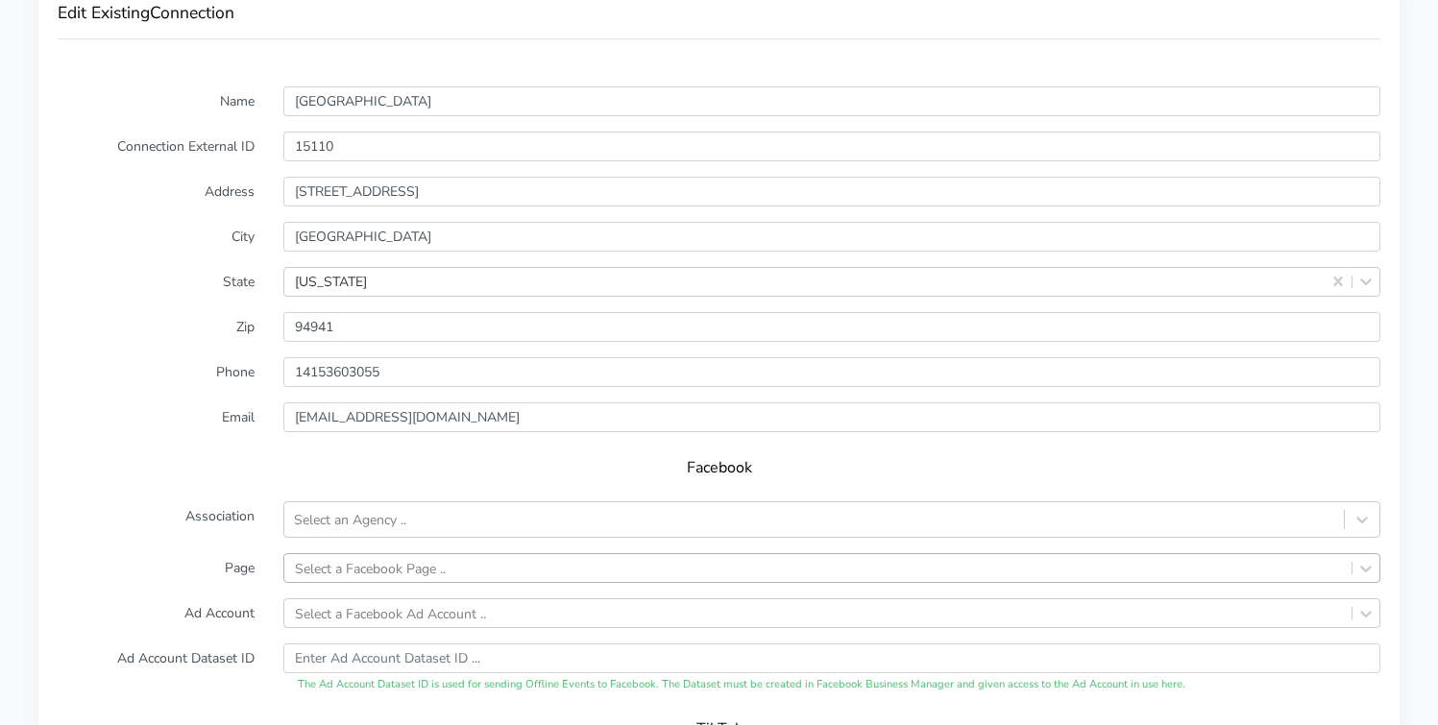
click at [377, 553] on div "Select a Facebook Page .." at bounding box center [831, 568] width 1097 height 30
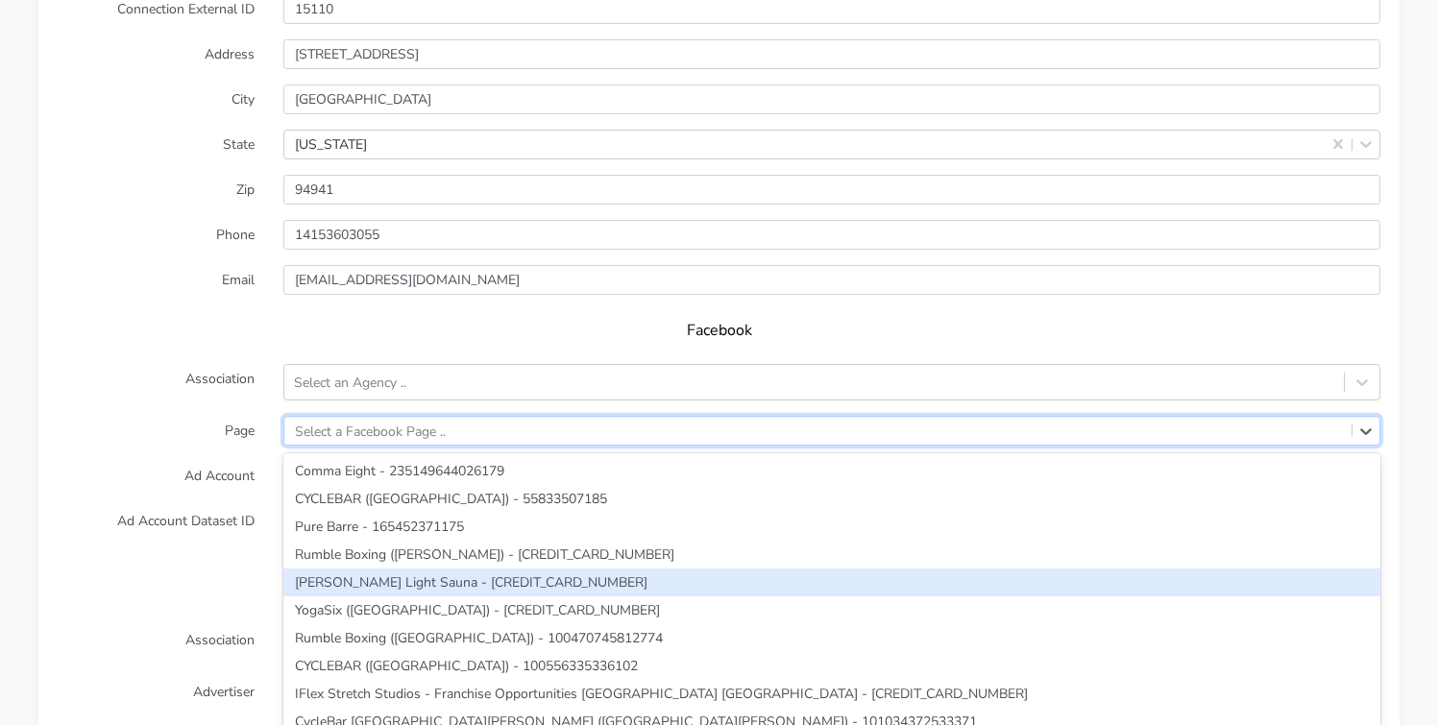
scroll to position [1689, 0]
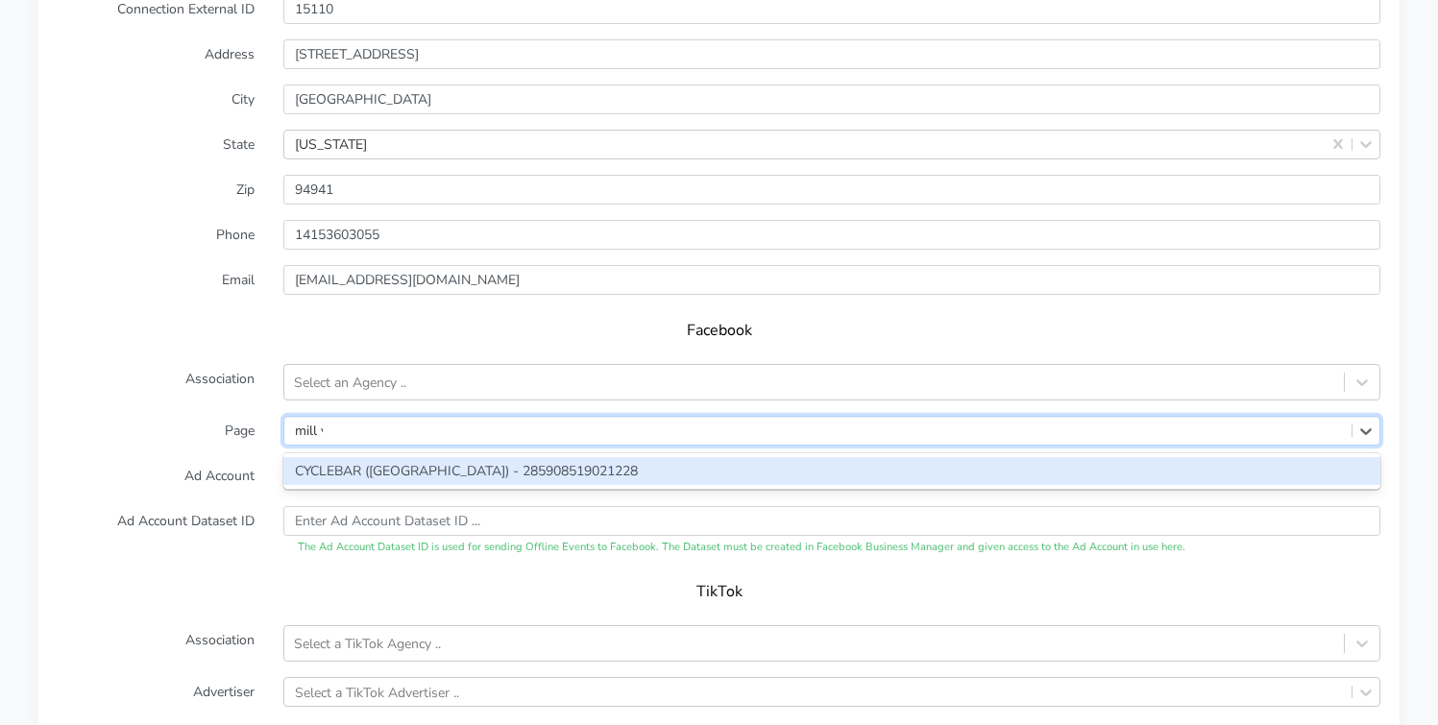
type input "mill va"
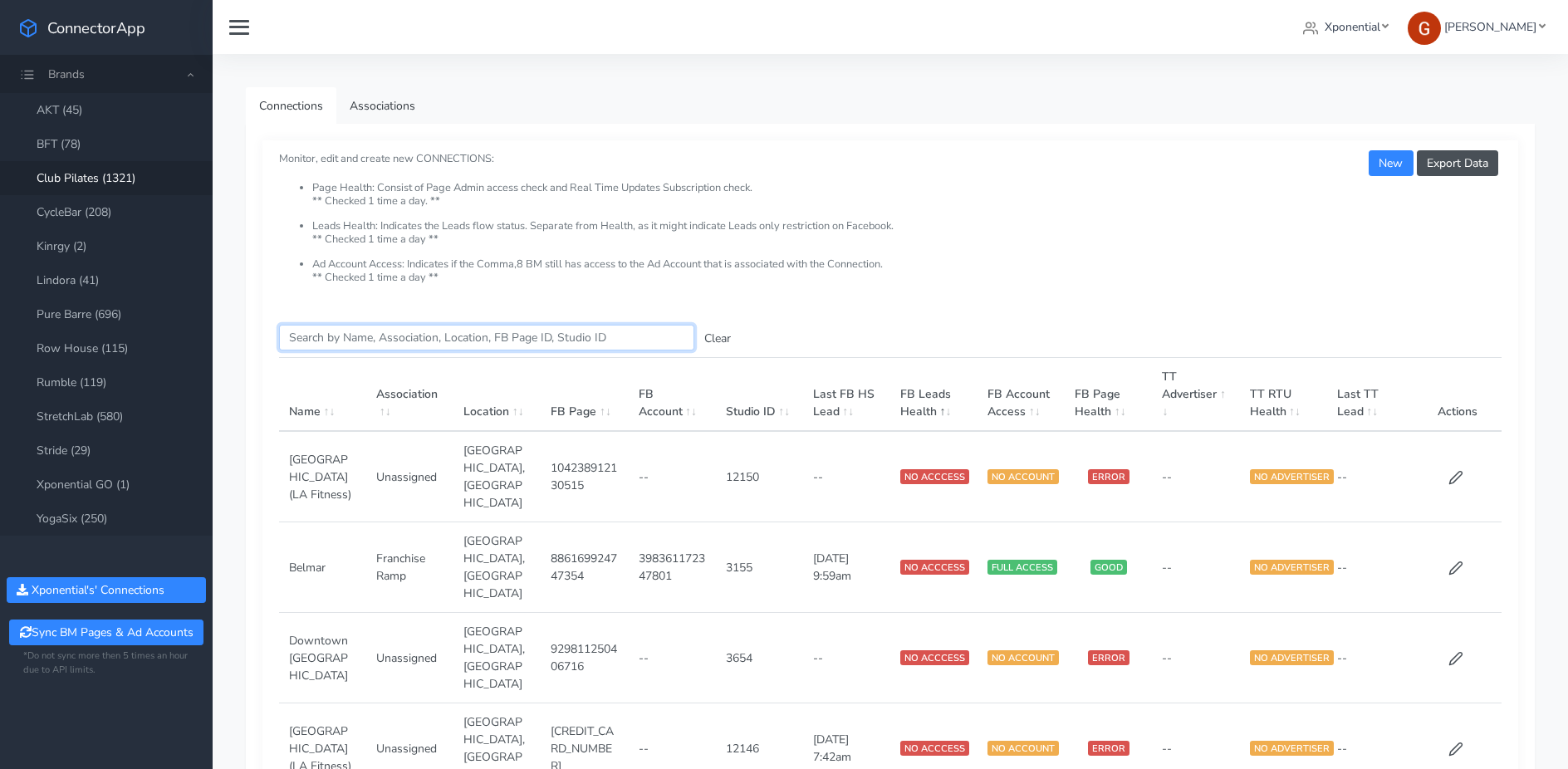
click at [411, 336] on input "Search this table" at bounding box center [487, 338] width 415 height 26
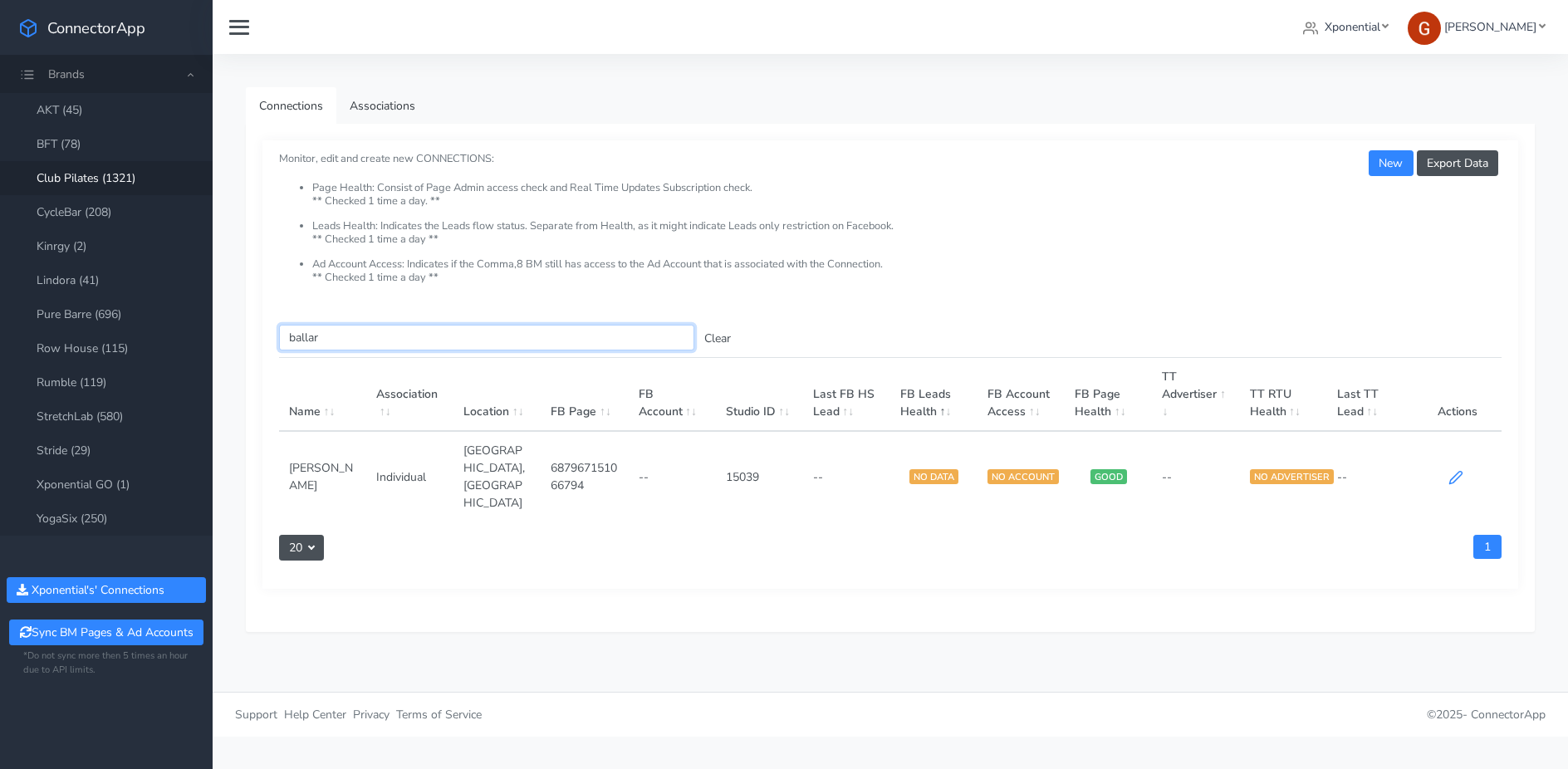
type input "ballar"
click at [1242, 470] on icon at bounding box center [1455, 477] width 15 height 15
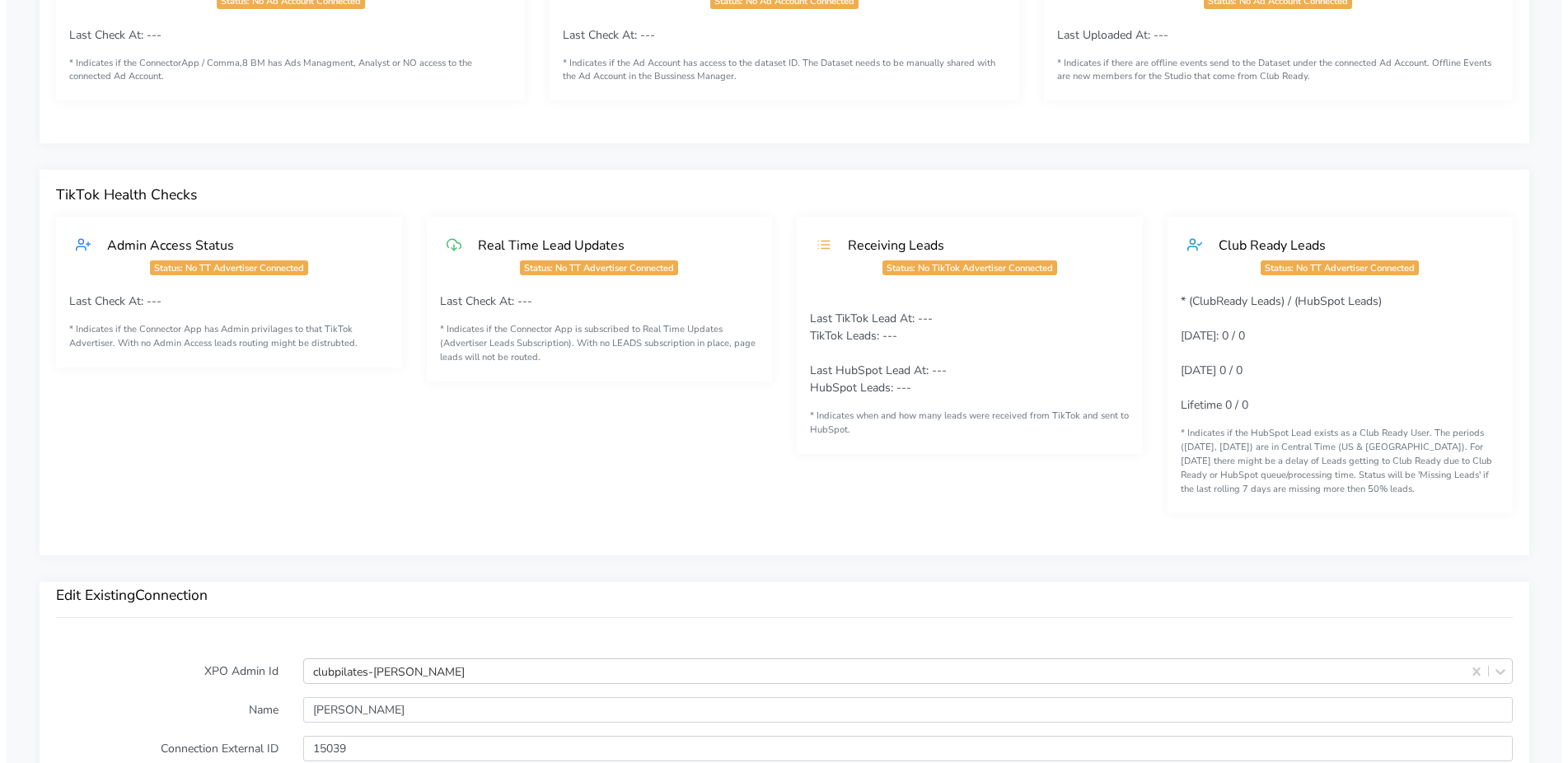
scroll to position [1372, 0]
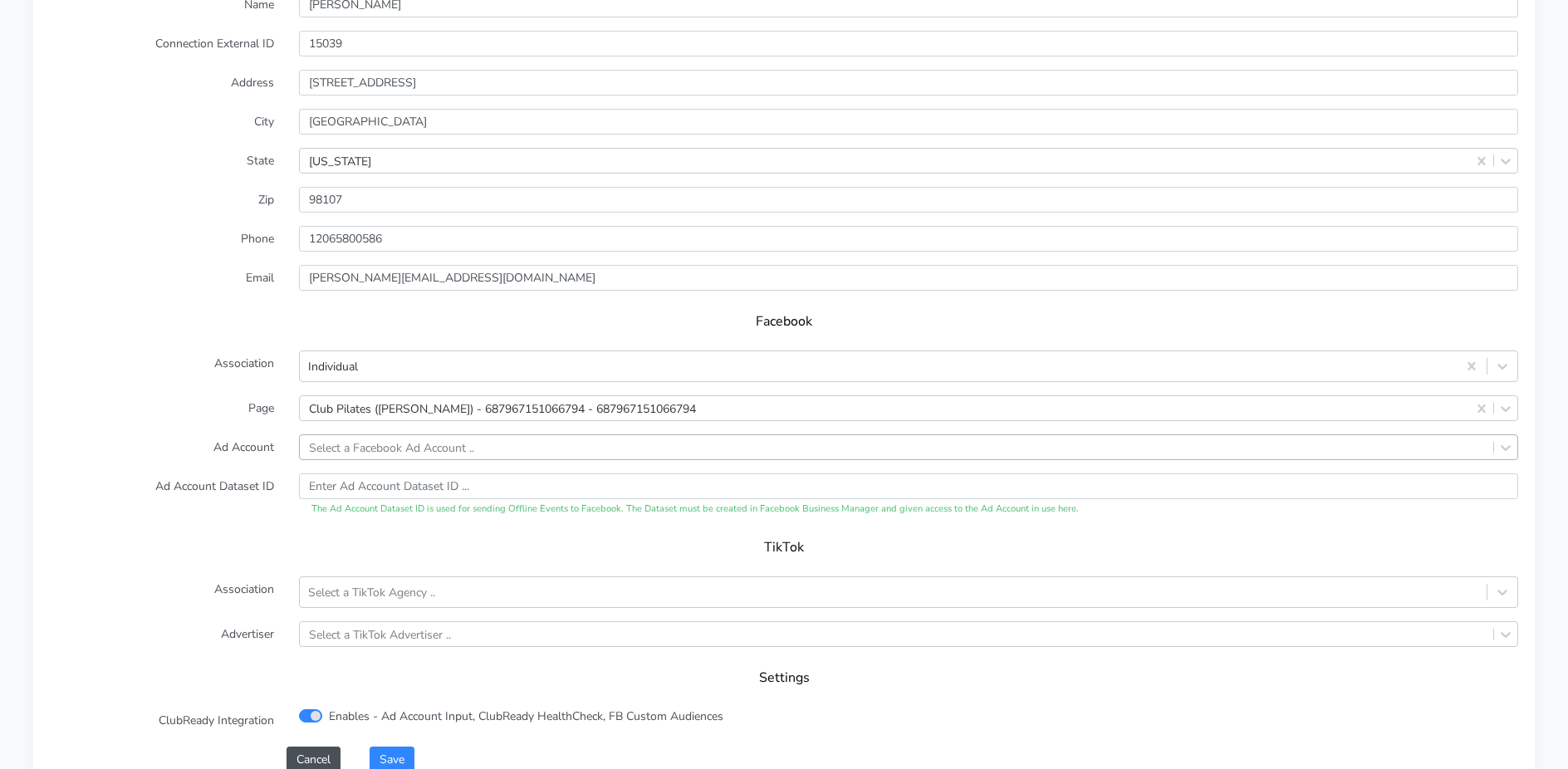
click at [414, 435] on div "Select a Facebook Ad Account .." at bounding box center [896, 447] width 1194 height 24
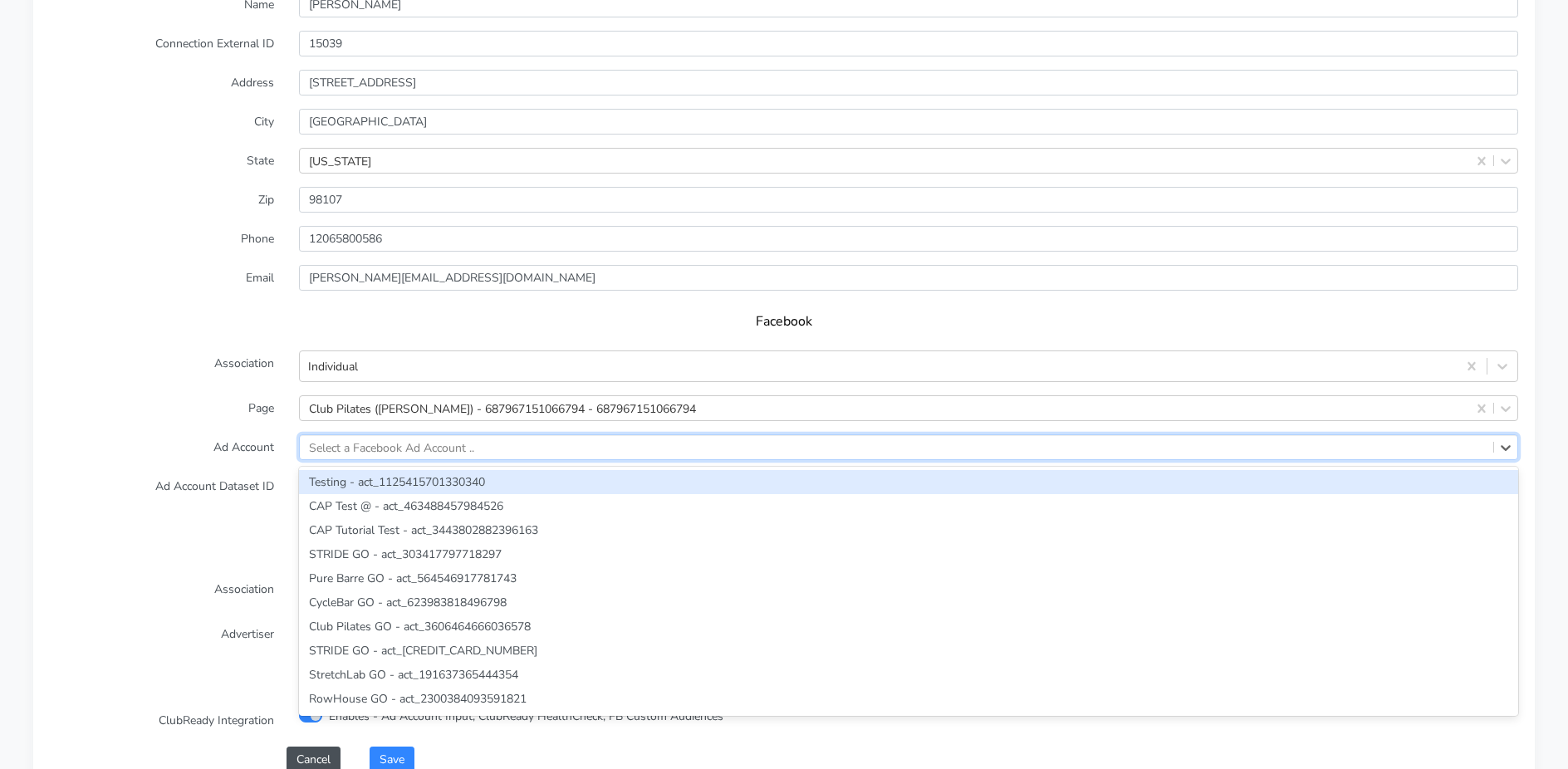
paste input "1141119461450215"
type input "1141119461450215"
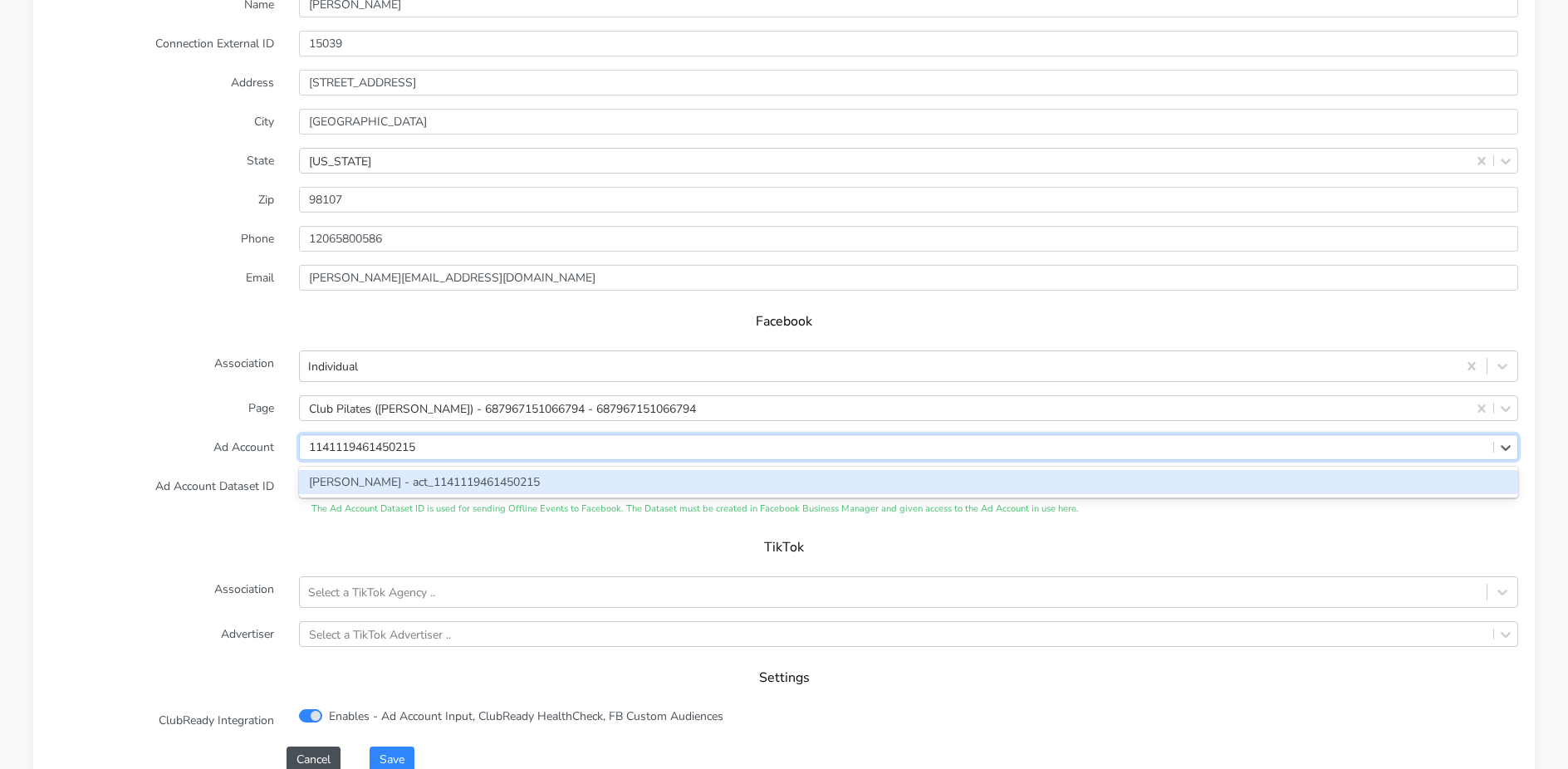
click at [392, 483] on div "[PERSON_NAME] - act_1141119461450215" at bounding box center [908, 482] width 1219 height 24
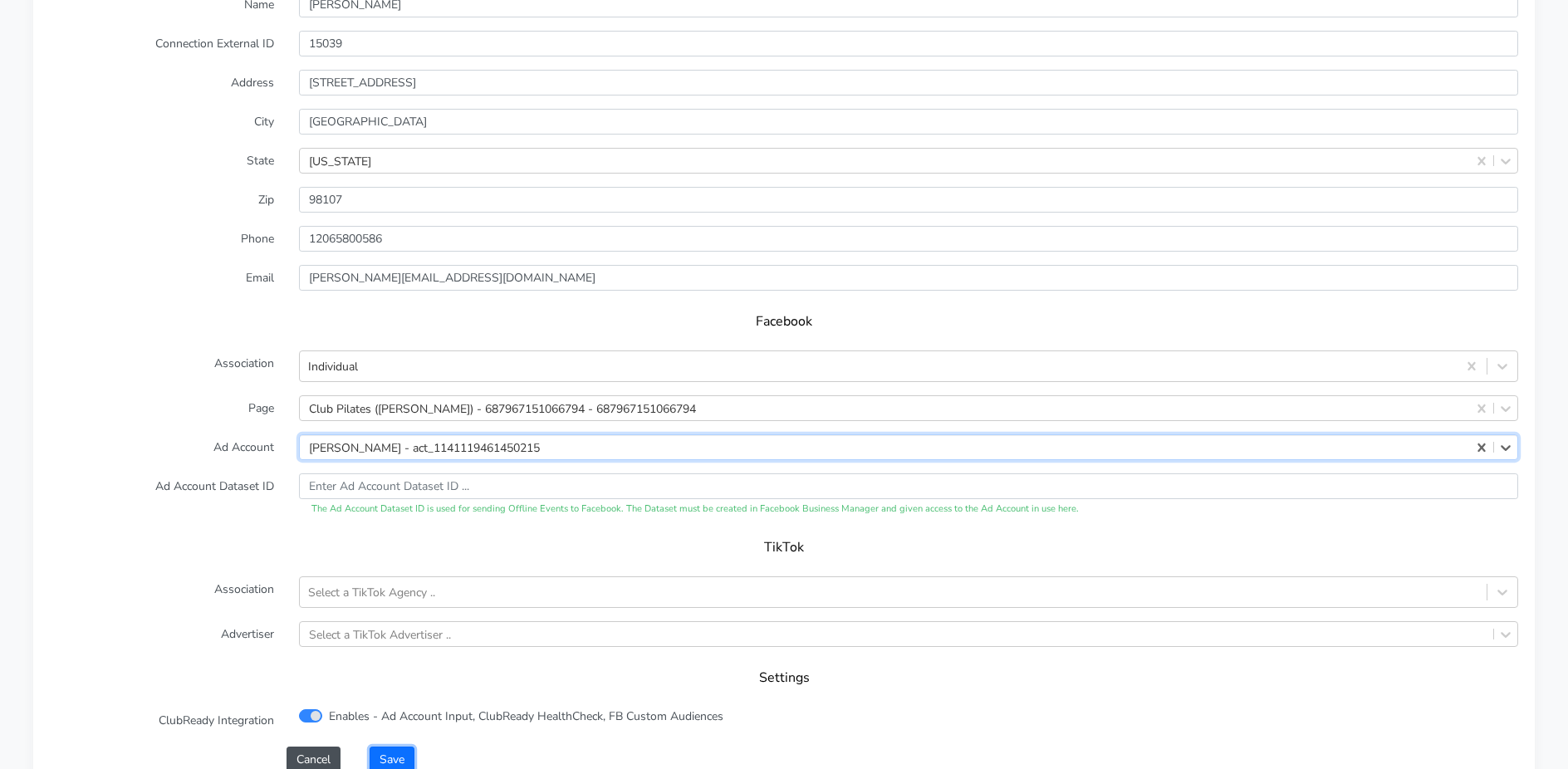
click at [407, 626] on button "Save" at bounding box center [392, 759] width 45 height 26
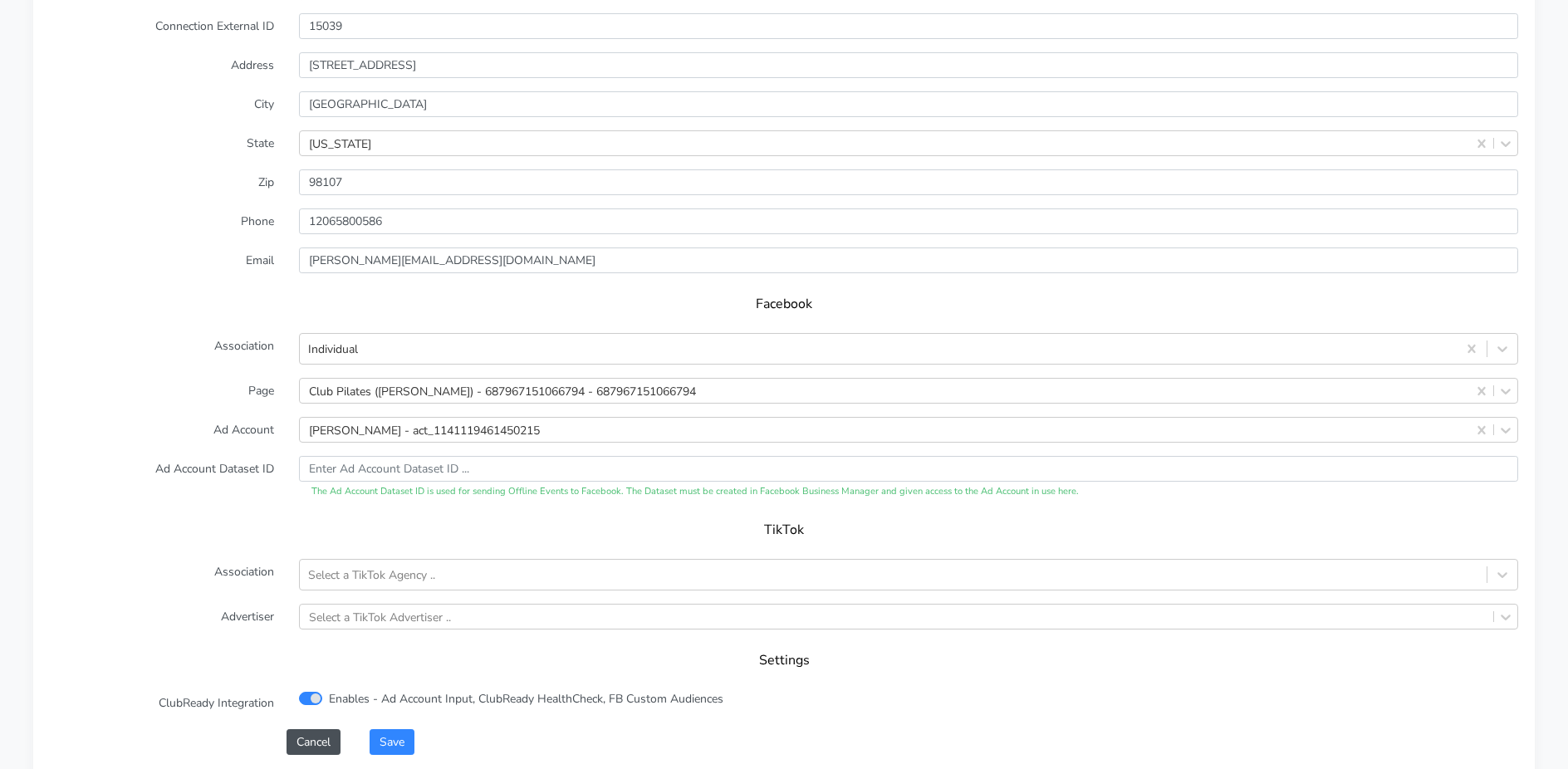
scroll to position [1602, 0]
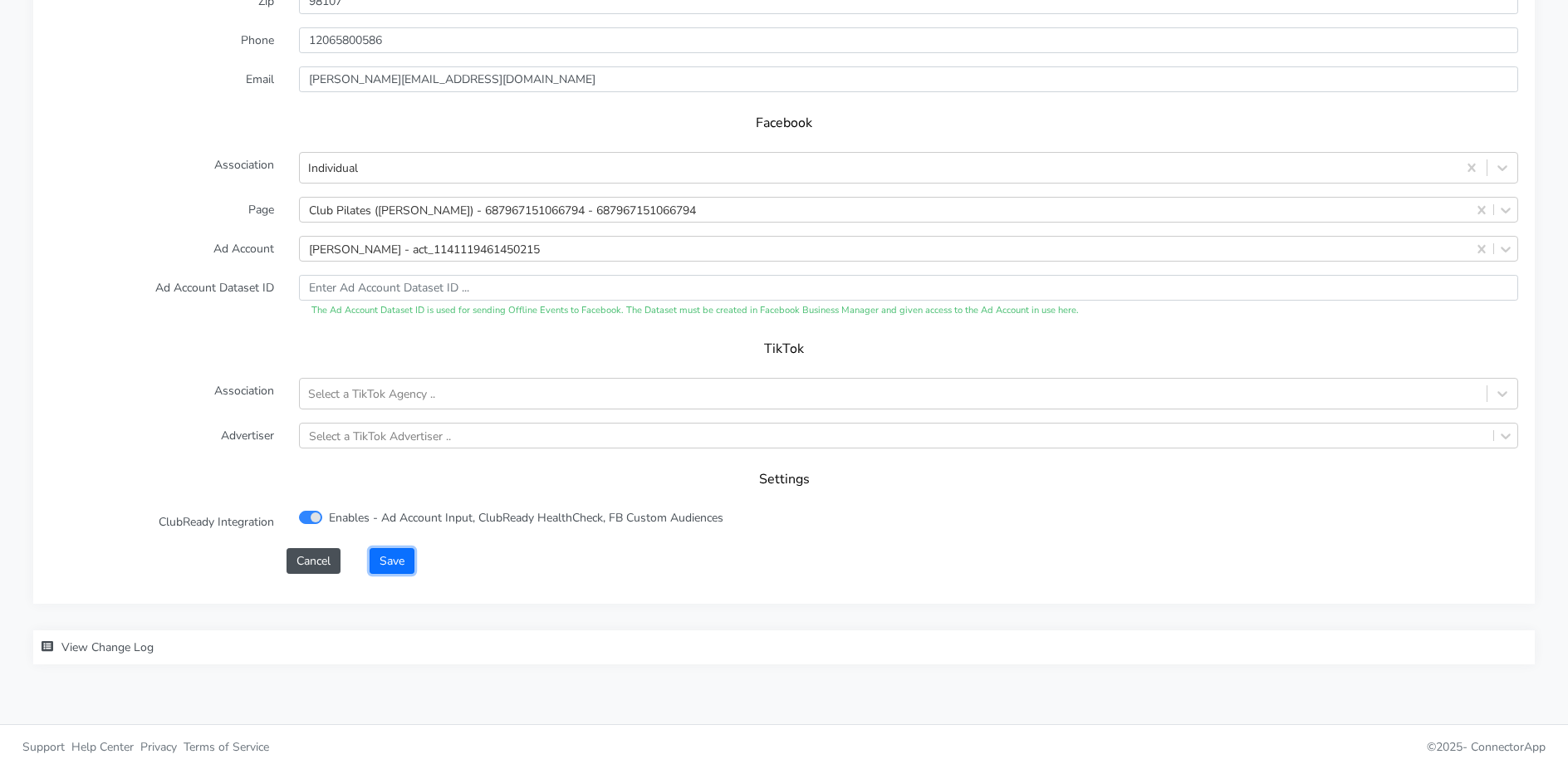
click at [396, 550] on button "Save" at bounding box center [392, 561] width 45 height 26
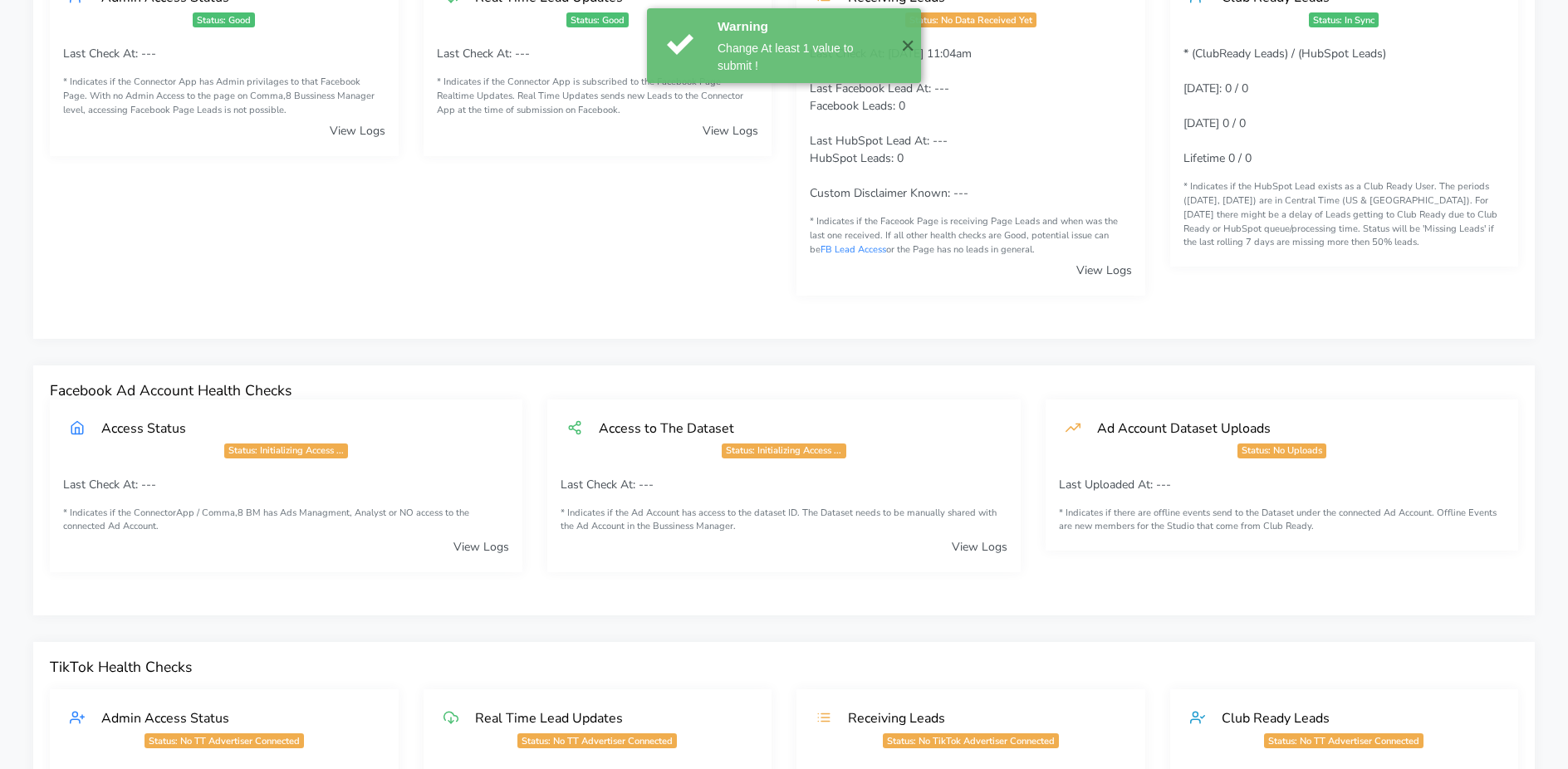
scroll to position [0, 0]
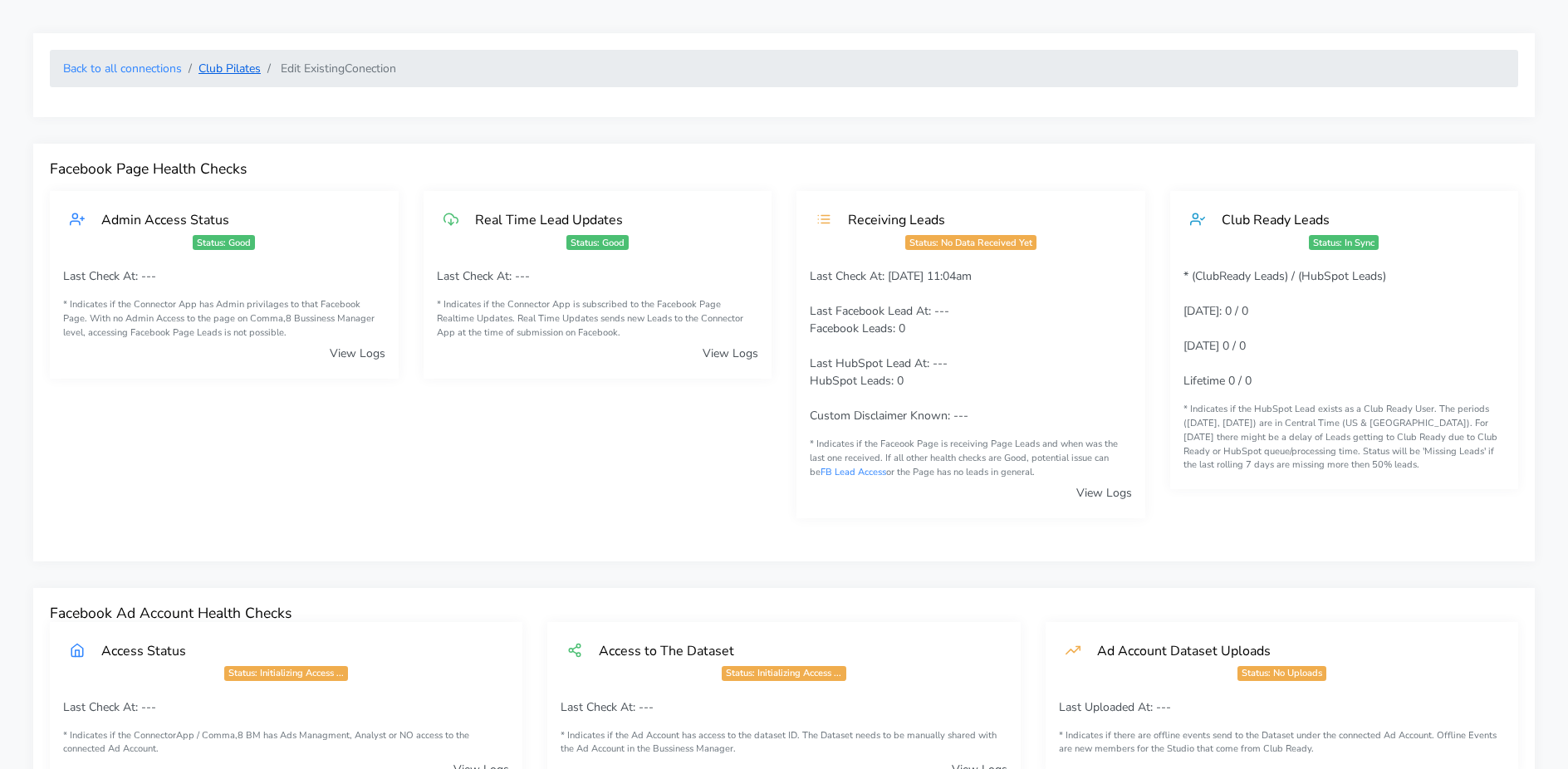
click at [233, 65] on link "Club Pilates" at bounding box center [230, 68] width 62 height 16
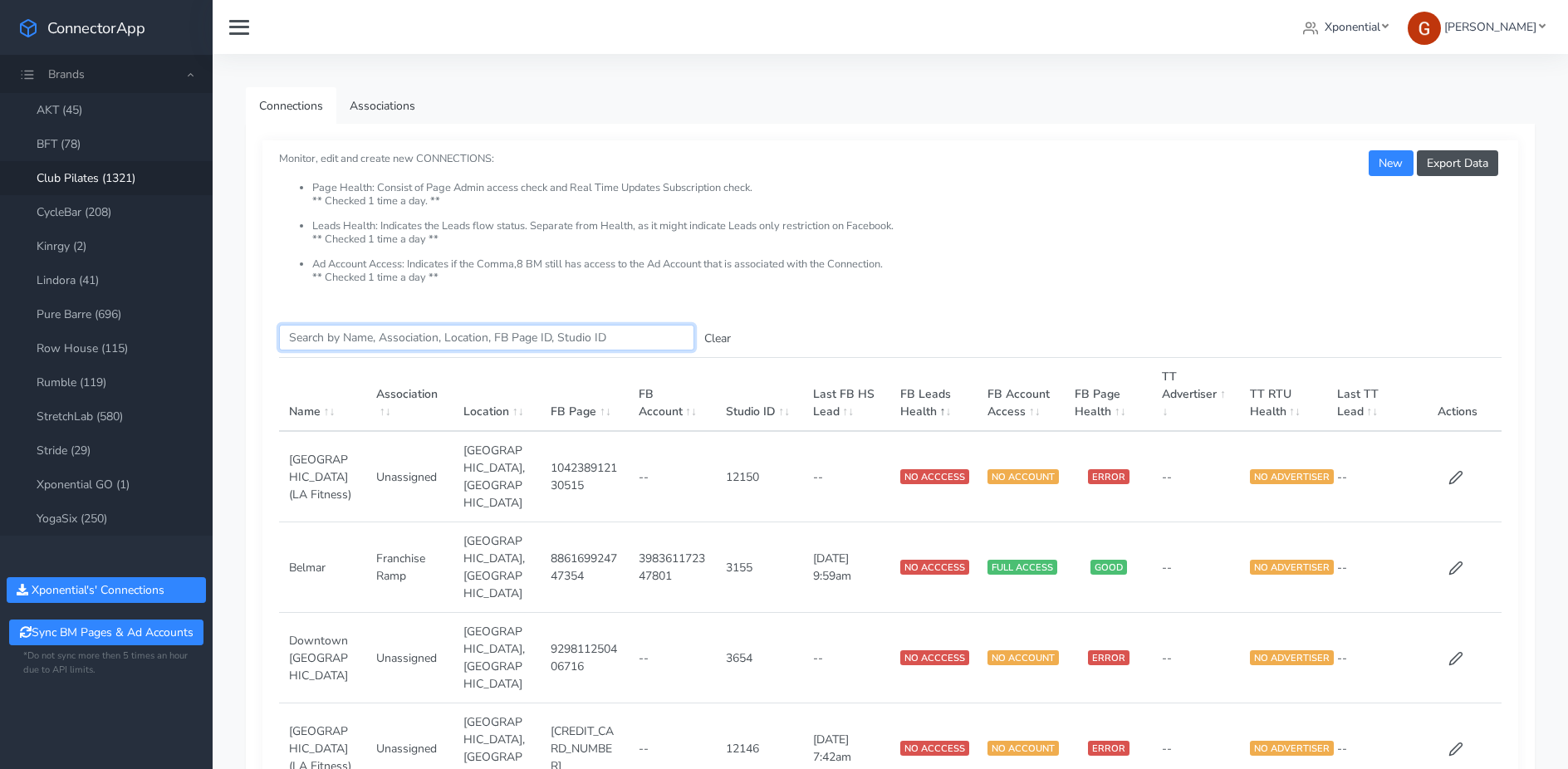
click at [375, 340] on input "Search this table" at bounding box center [487, 338] width 415 height 26
click at [410, 335] on input "Search this table" at bounding box center [487, 338] width 415 height 26
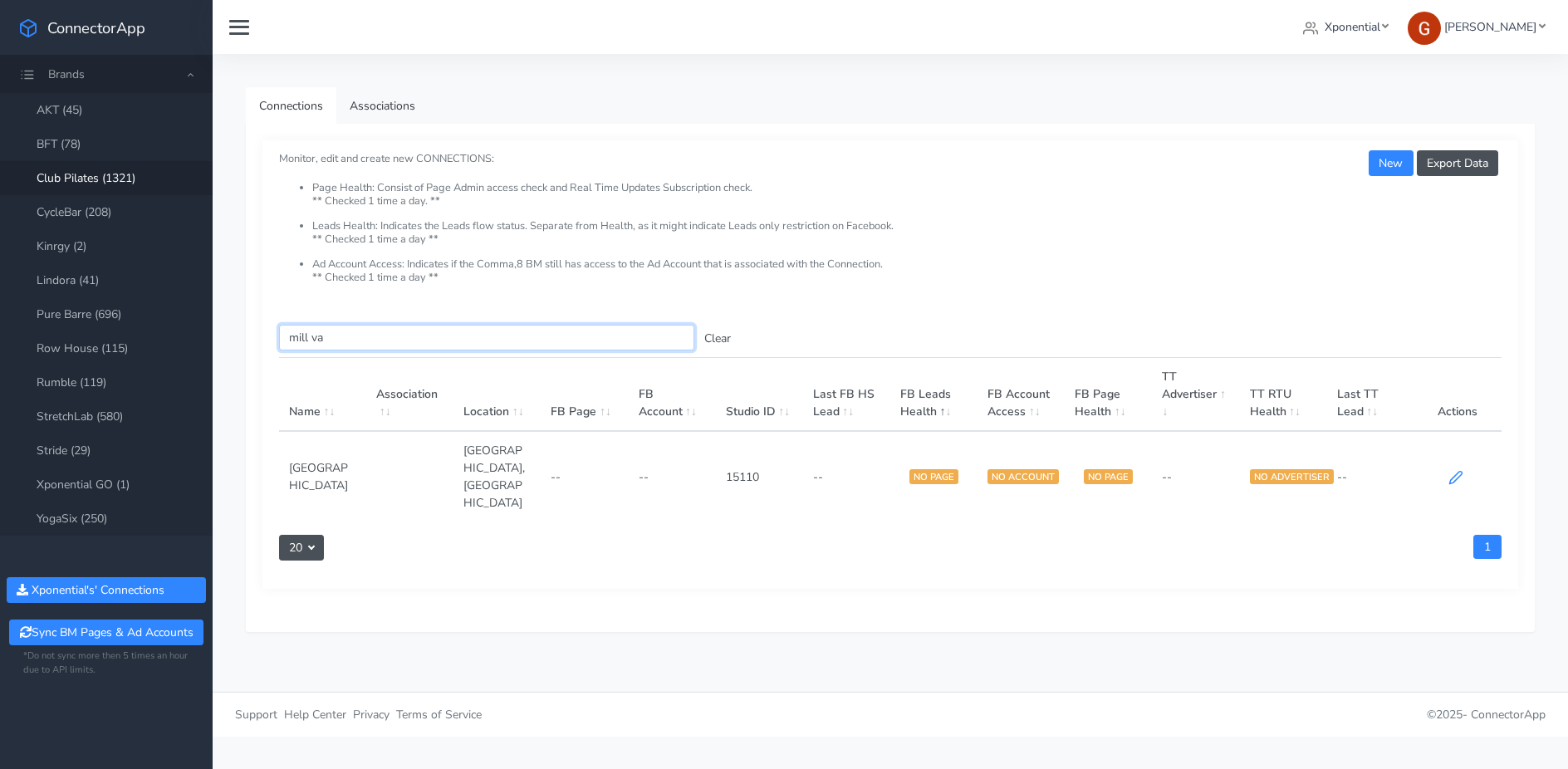
type input "mill va"
click at [1242, 470] on icon at bounding box center [1455, 477] width 15 height 15
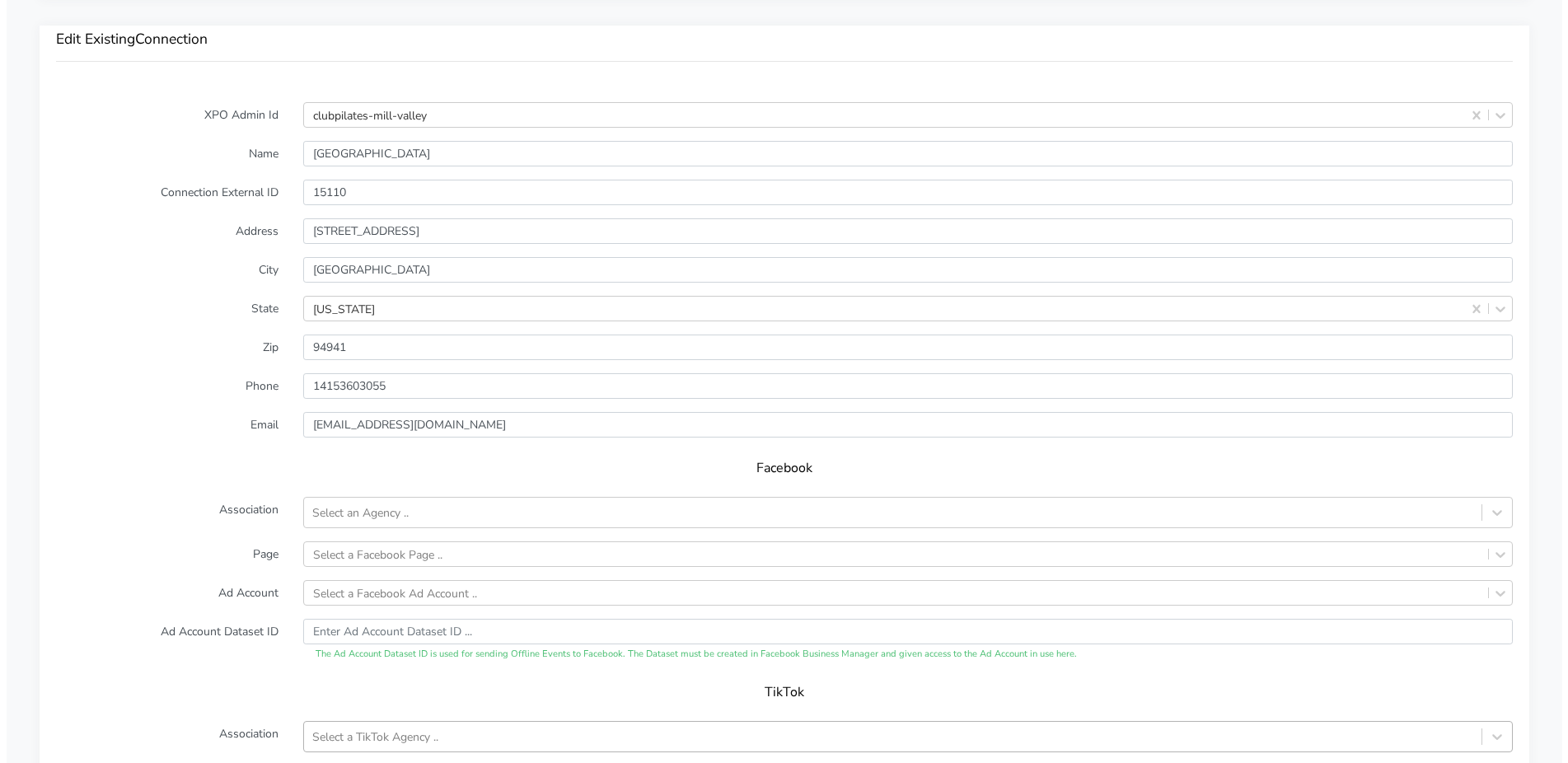
scroll to position [1547, 0]
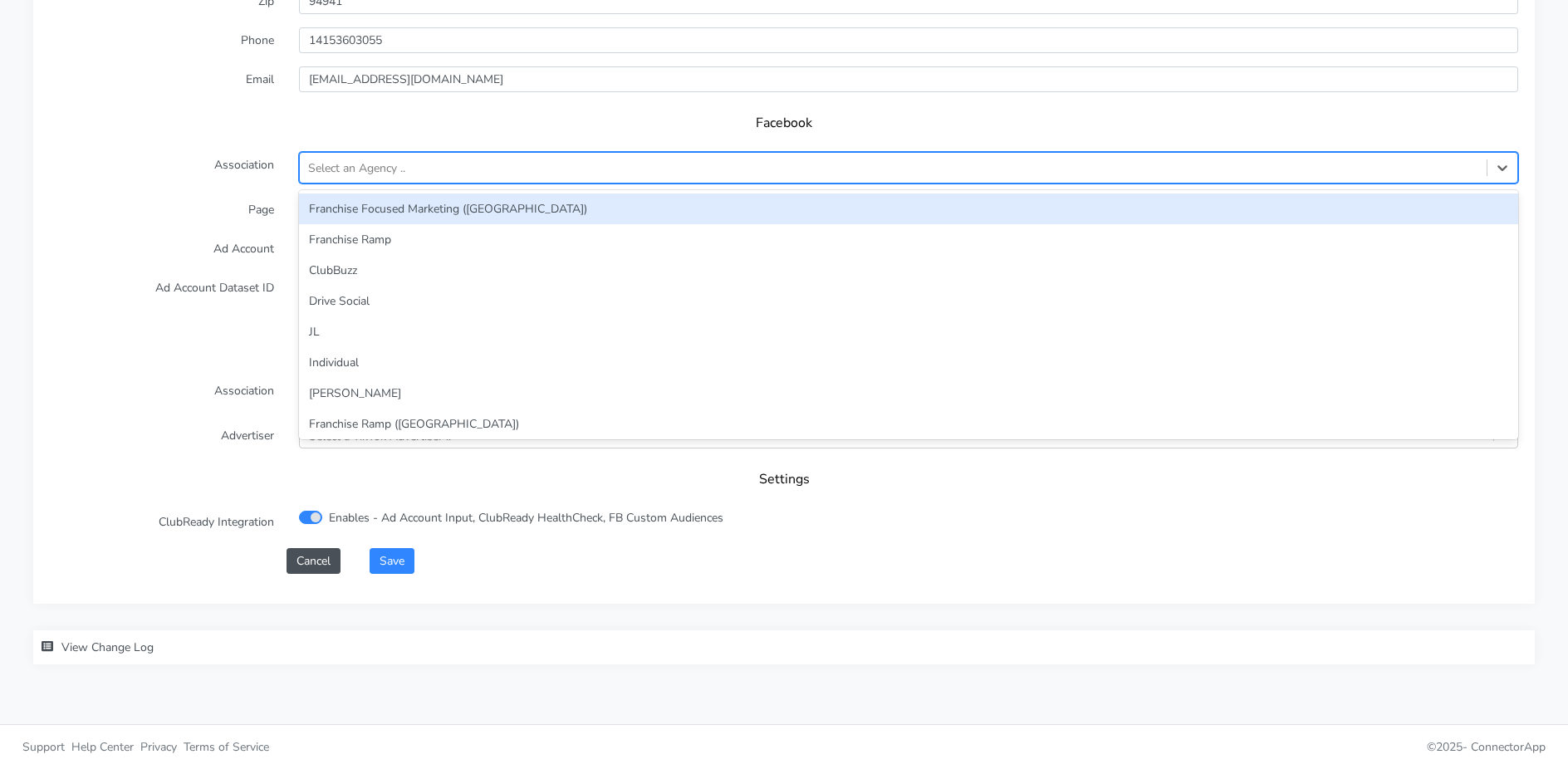
click at [358, 162] on div "Select an Agency .." at bounding box center [356, 168] width 97 height 17
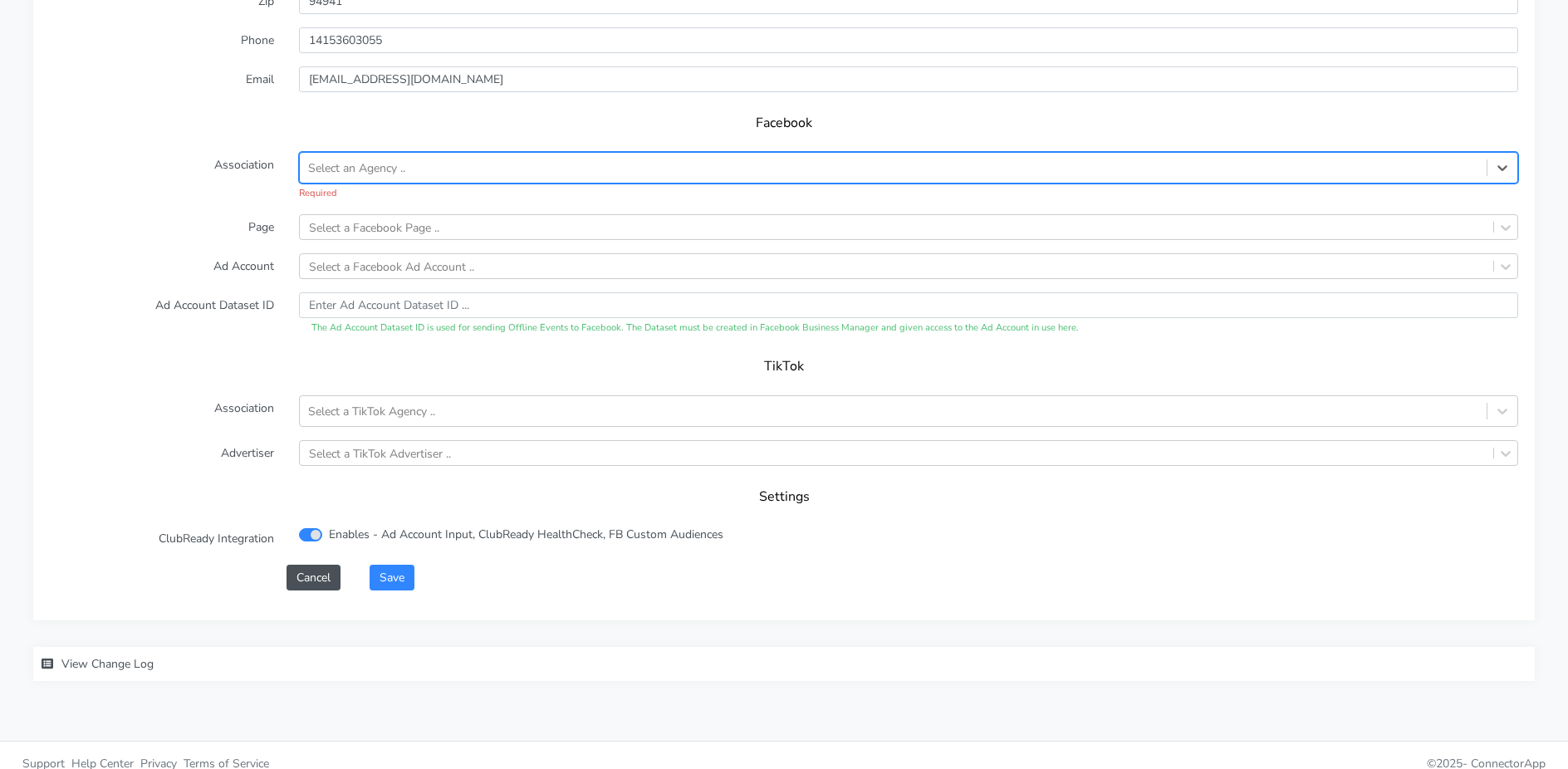
click at [374, 172] on div "Select an Agency .." at bounding box center [356, 168] width 97 height 17
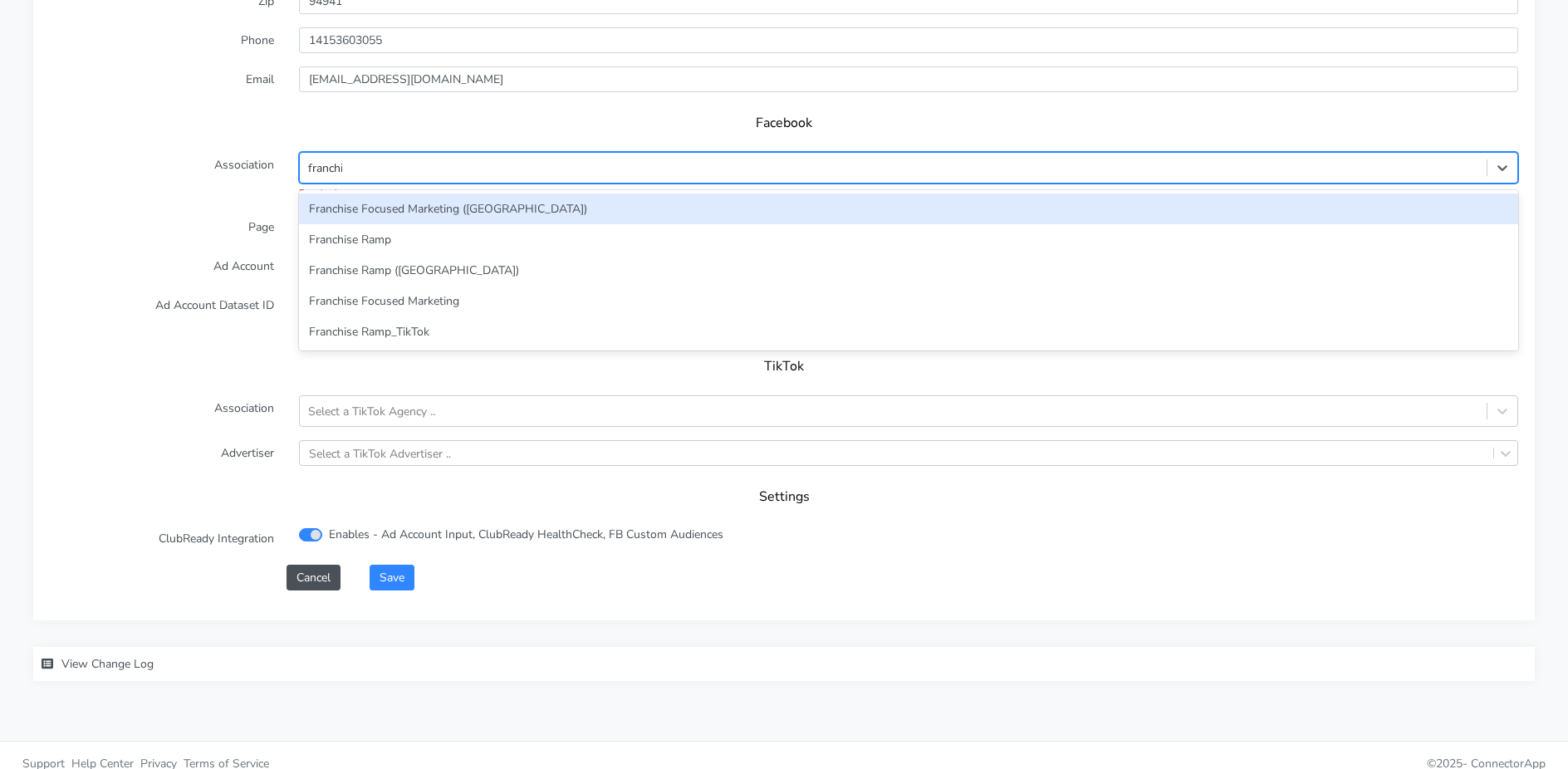
type input "franchise"
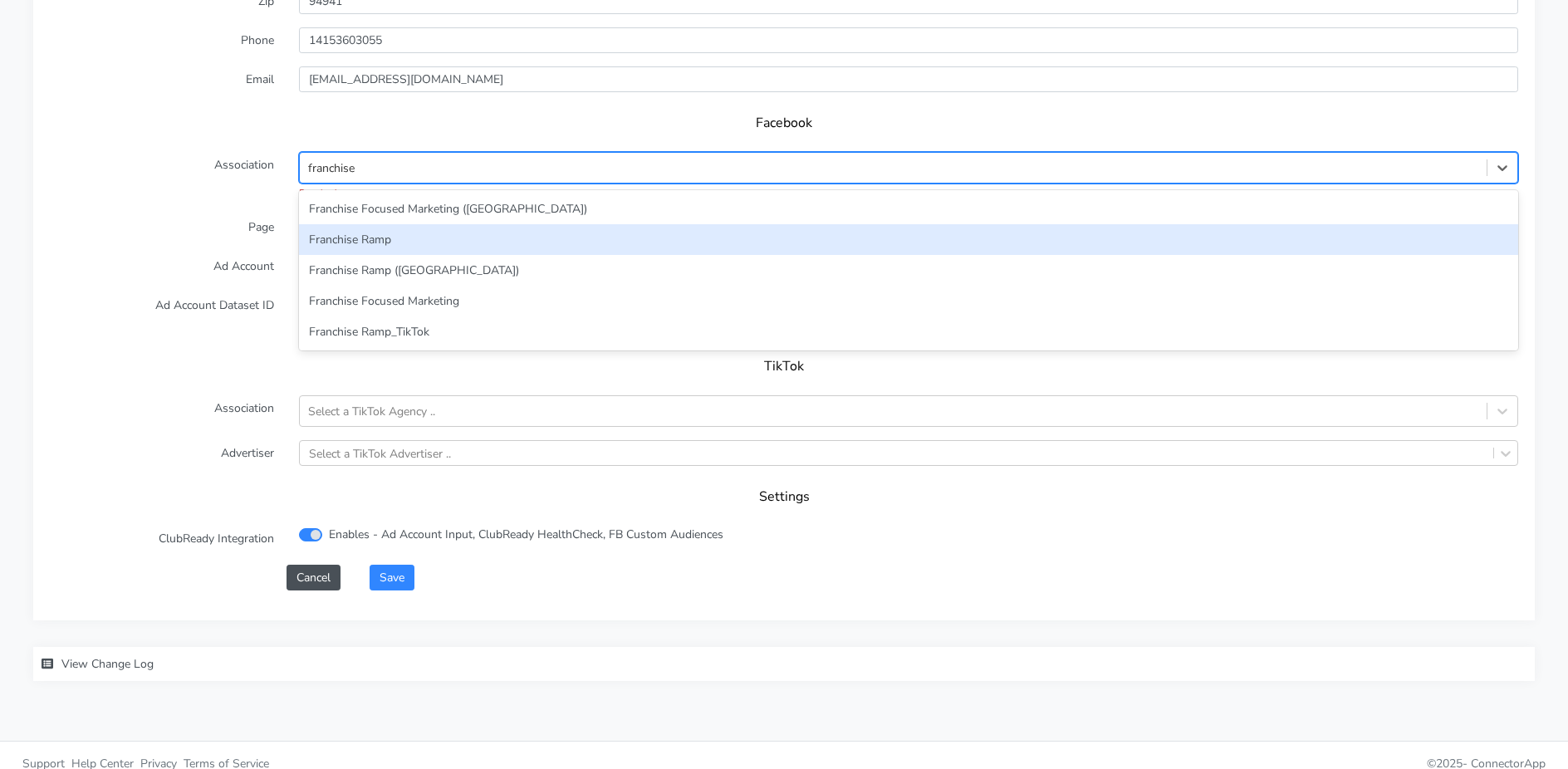
click at [357, 240] on div "Franchise Ramp" at bounding box center [908, 239] width 1219 height 31
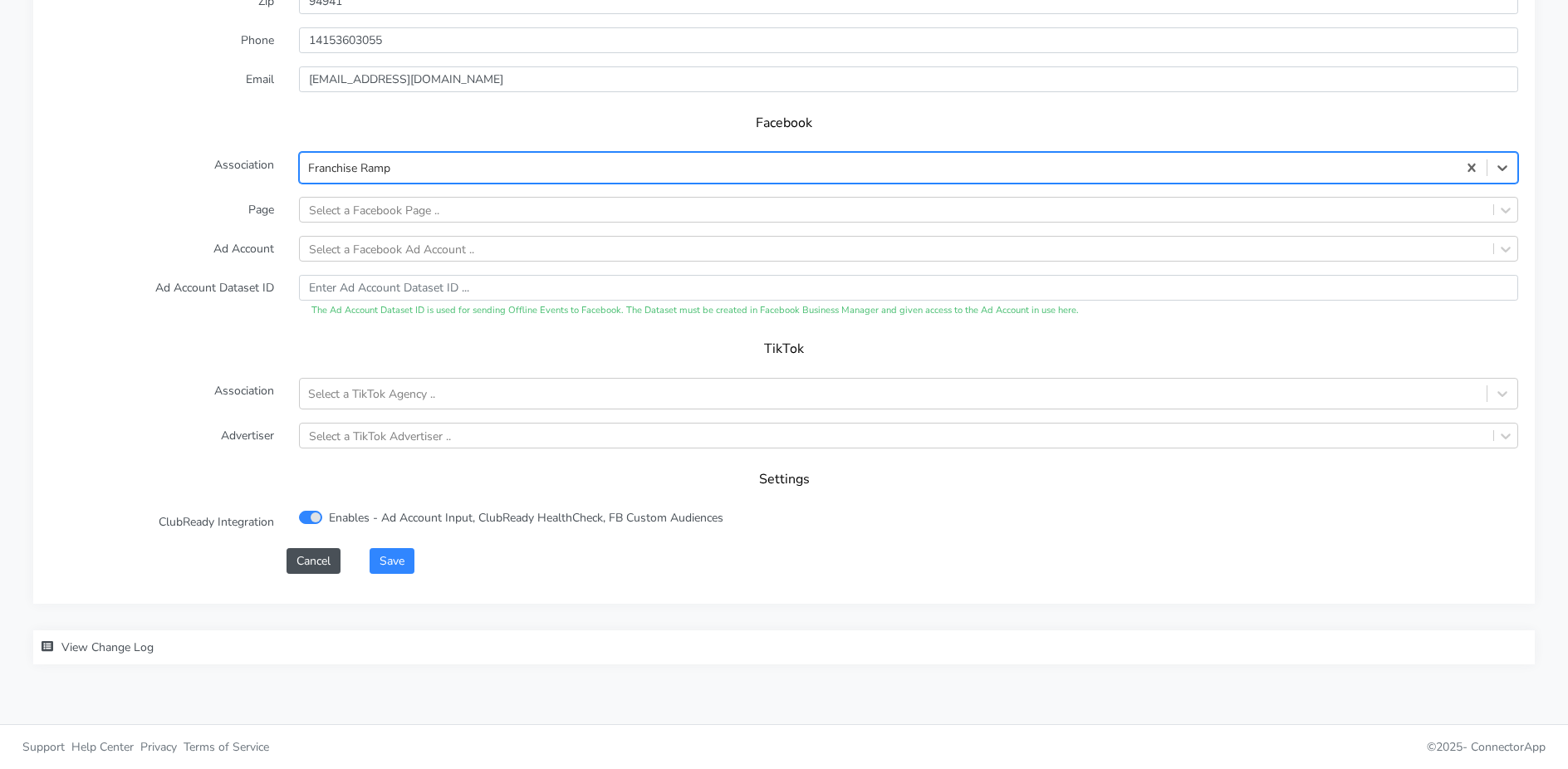
click at [367, 226] on form "XPO Admin Id clubpilates-mill-valley Name Mill Valley Connection External ID 15…" at bounding box center [784, 163] width 1469 height 818
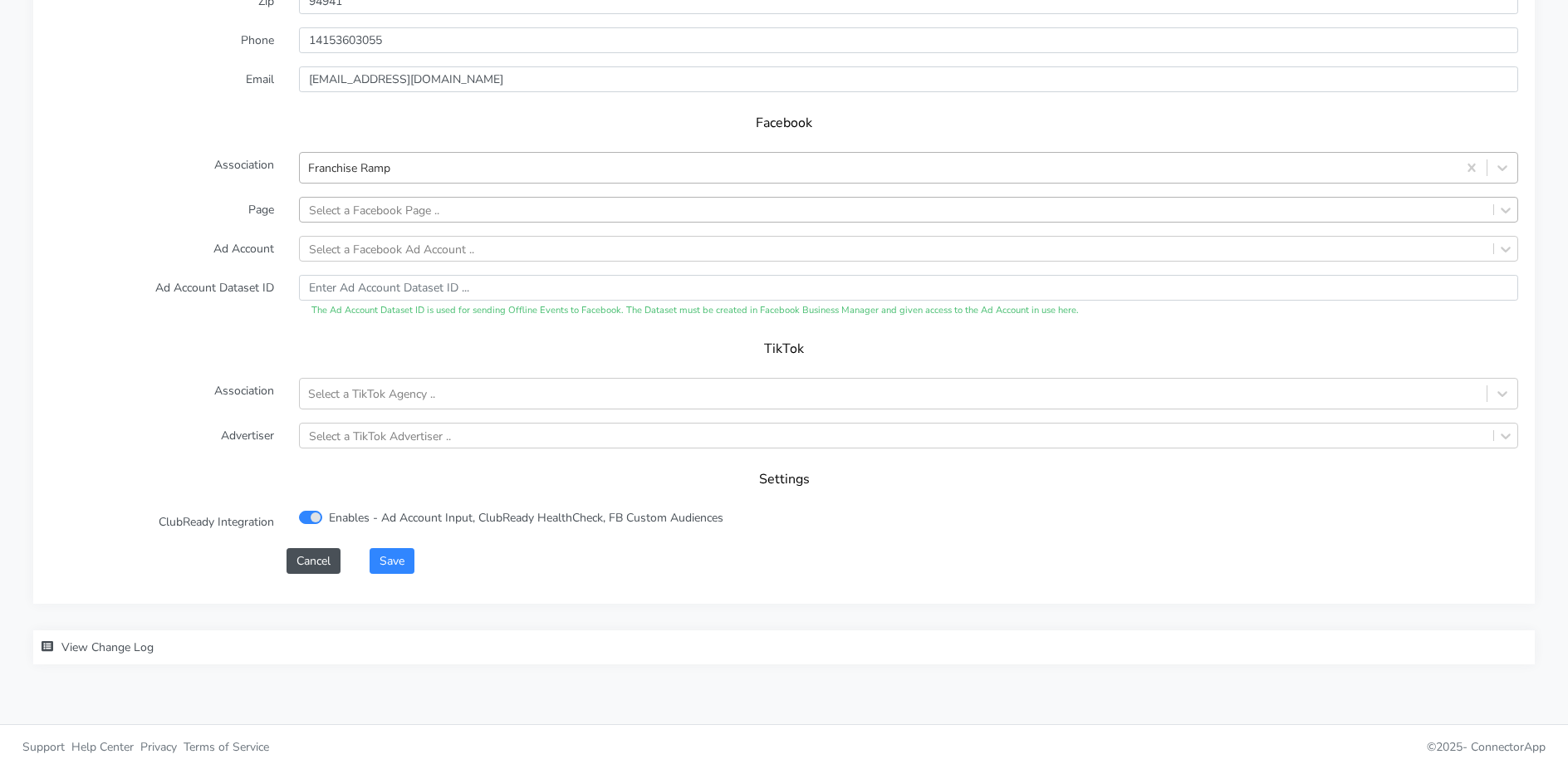
click at [369, 214] on div "Select a Facebook Page .." at bounding box center [373, 209] width 131 height 17
type input "mill va"
click at [226, 183] on label "Association" at bounding box center [162, 168] width 249 height 32
click at [368, 250] on div "Select a Facebook Ad Account .." at bounding box center [391, 249] width 165 height 17
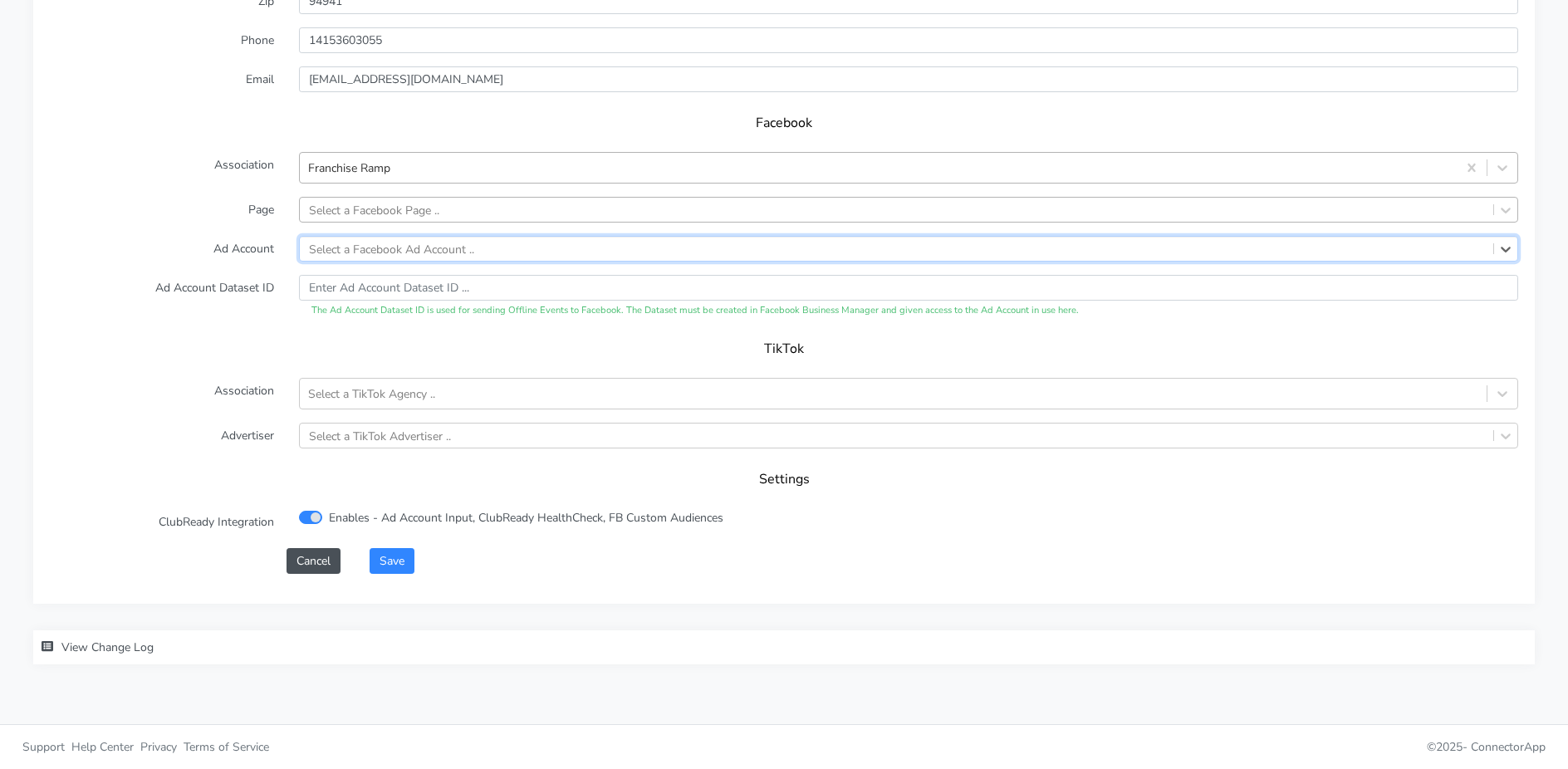
click at [412, 244] on div "Select a Facebook Ad Account .." at bounding box center [391, 249] width 165 height 17
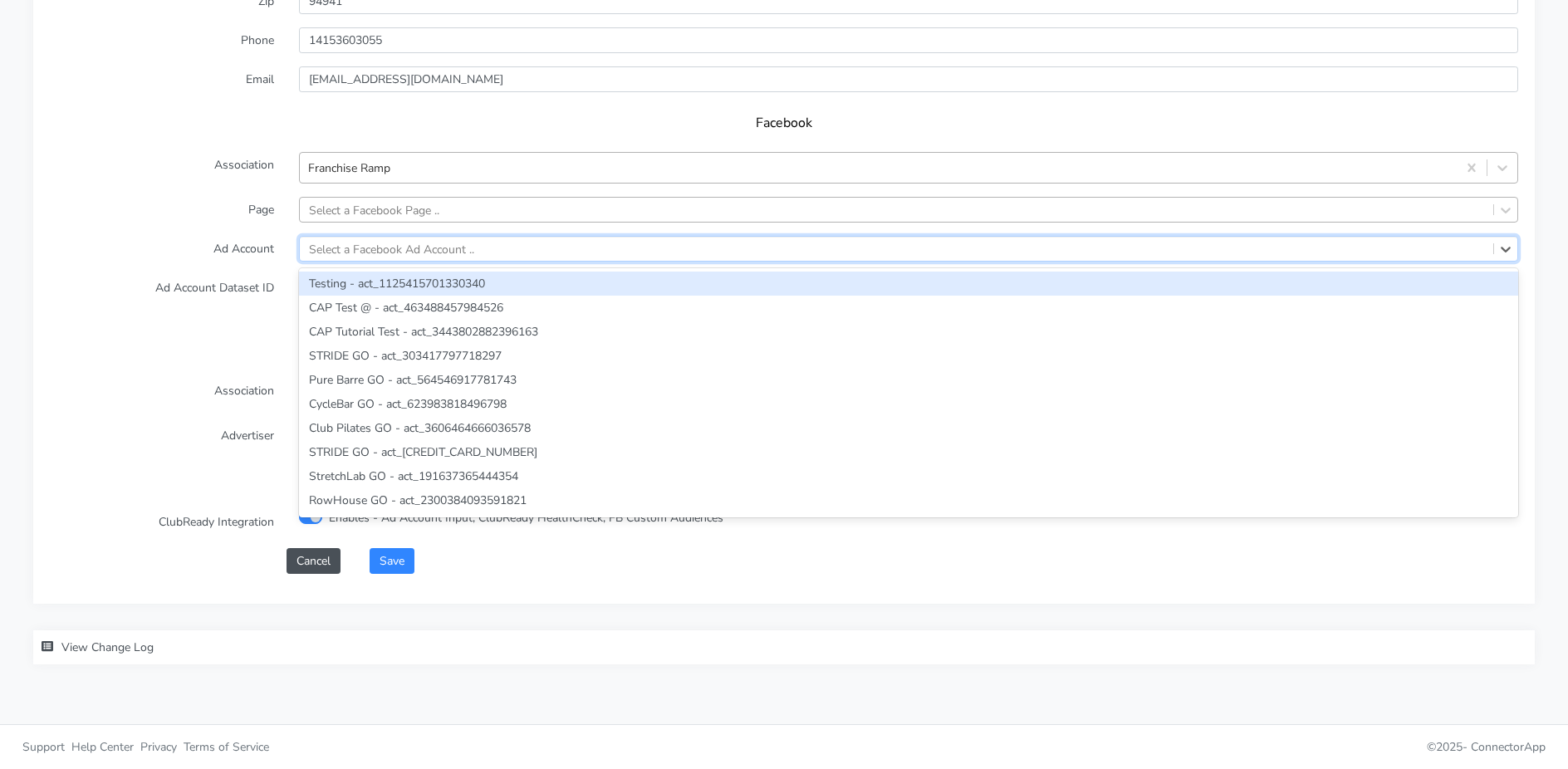
paste input "[CREDIT_CARD_NUMBER]"
type input "[CREDIT_CARD_NUMBER]"
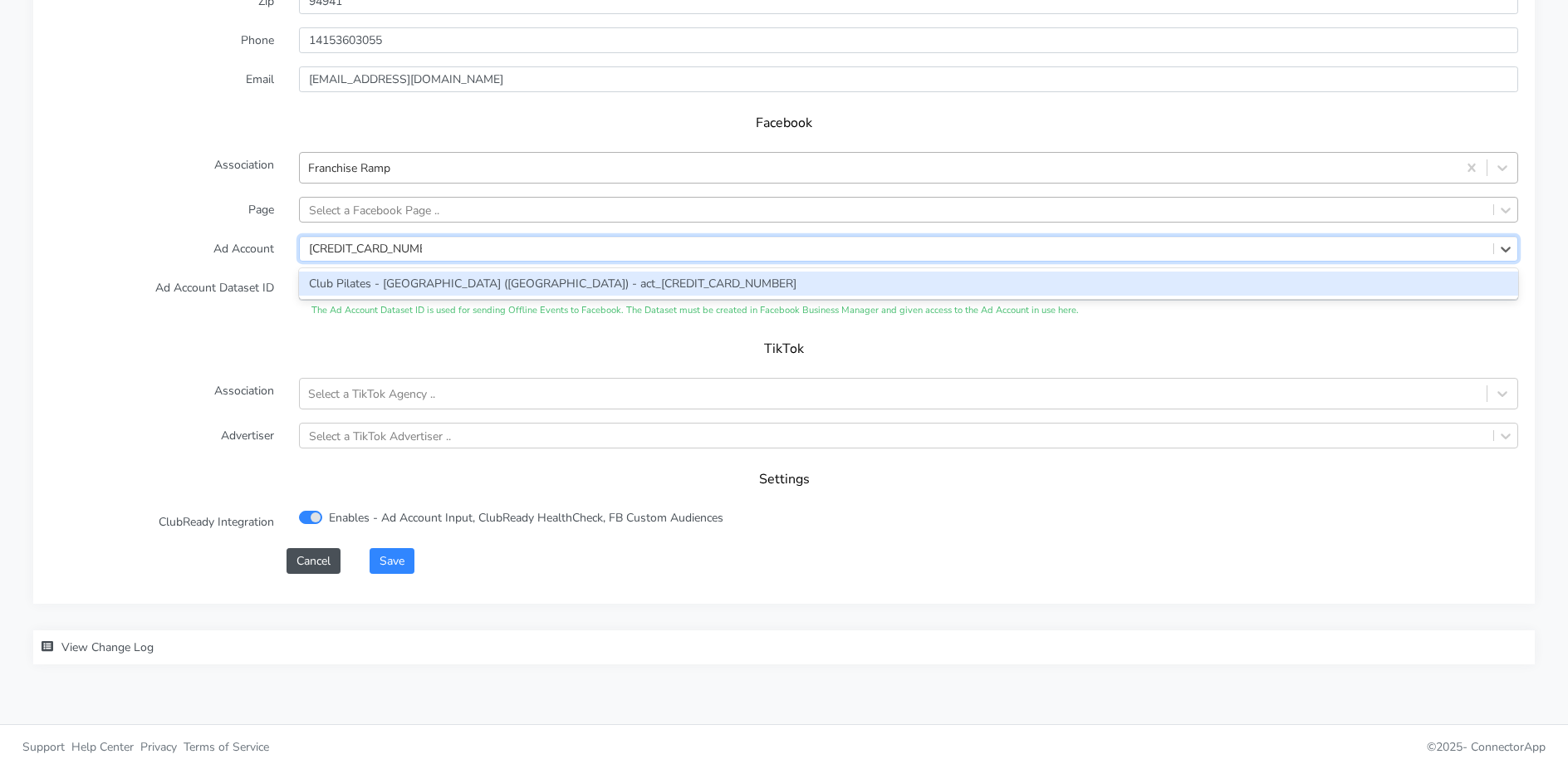
click at [401, 272] on div "Club Pilates - [GEOGRAPHIC_DATA] ([GEOGRAPHIC_DATA]) - act_[CREDIT_CARD_NUMBER]" at bounding box center [908, 283] width 1219 height 24
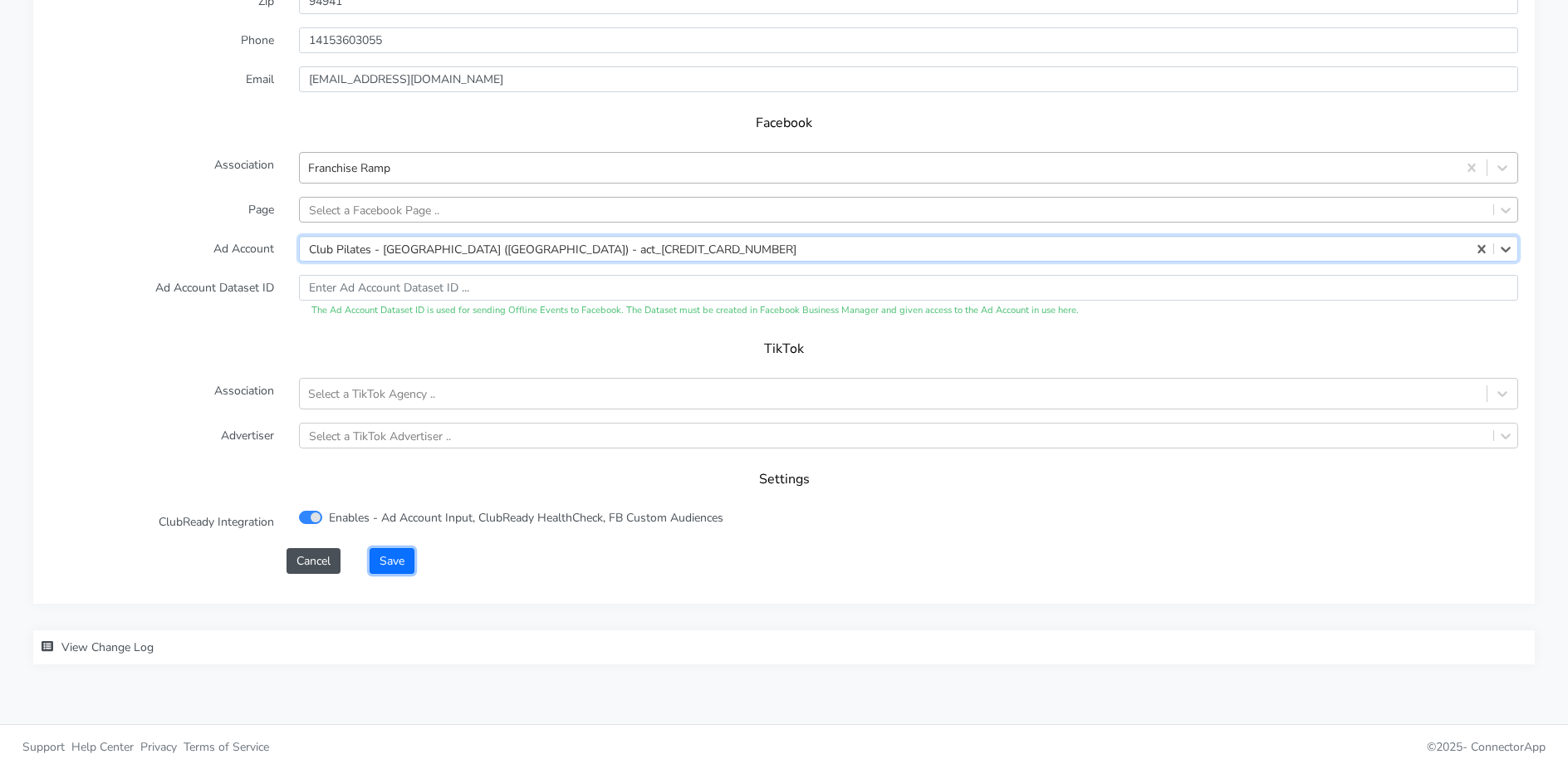
click at [391, 553] on button "Save" at bounding box center [392, 561] width 45 height 26
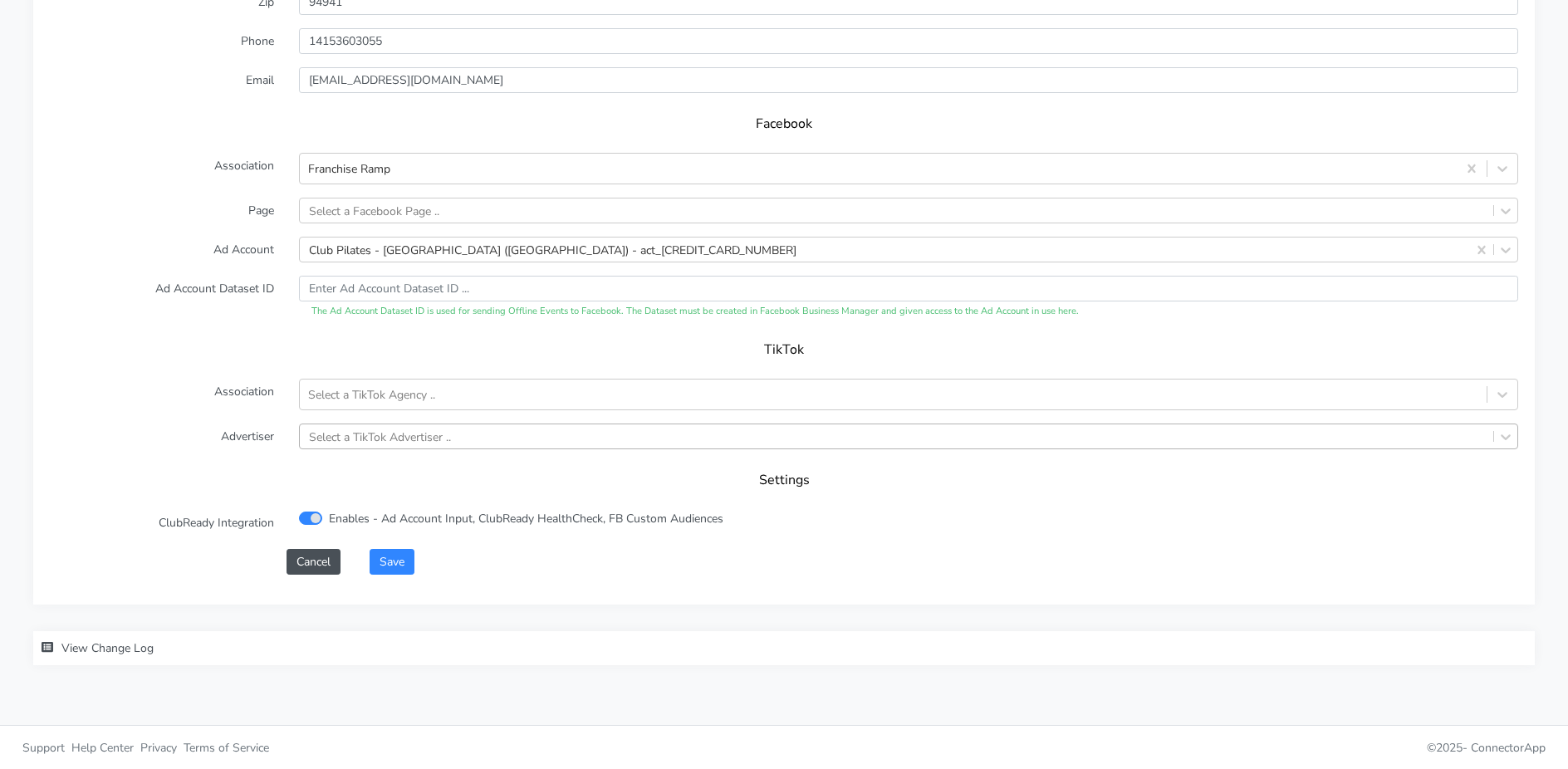
scroll to position [1580, 0]
click at [361, 202] on div "Select a Facebook Page .." at bounding box center [373, 209] width 131 height 17
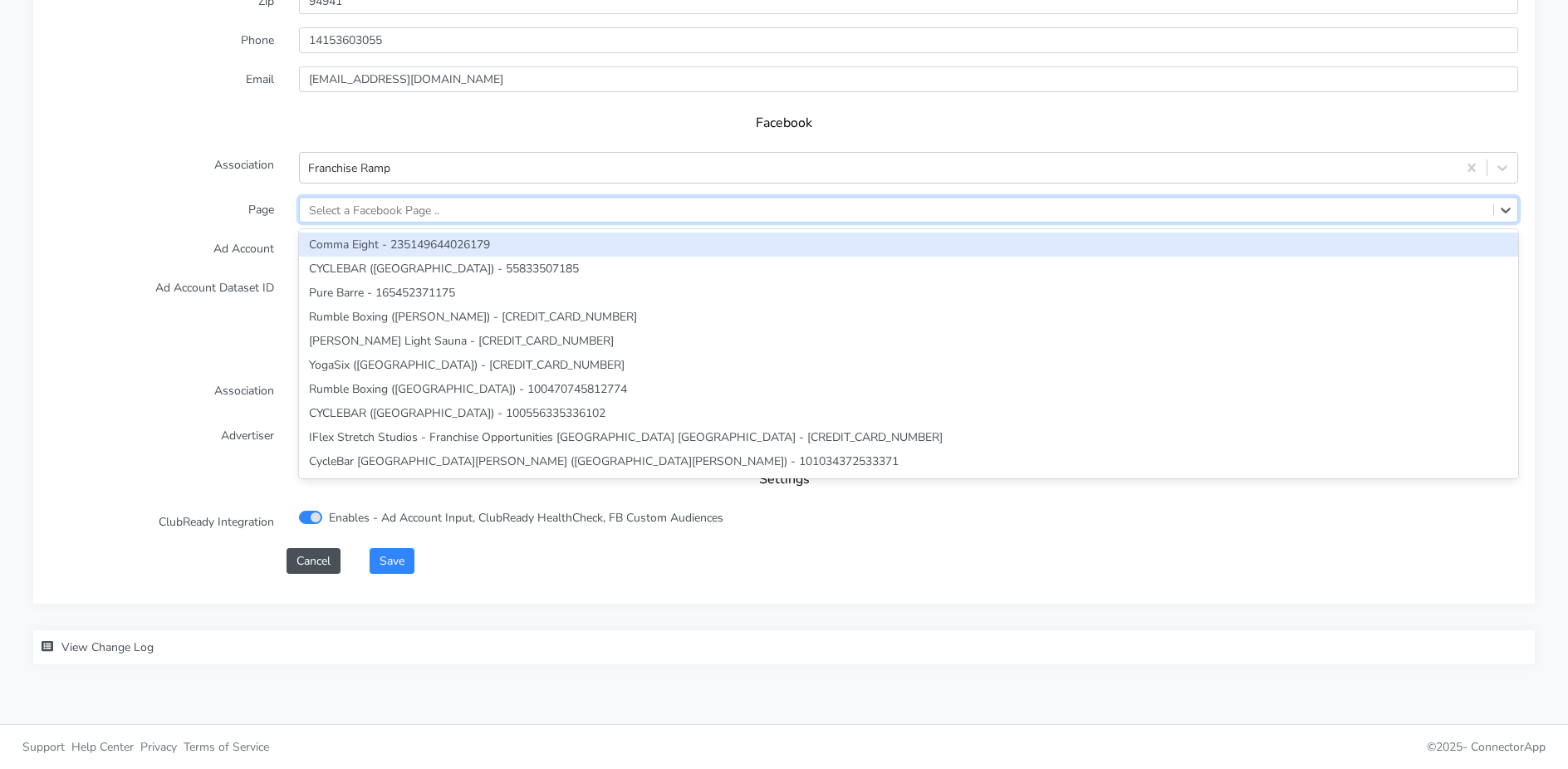
paste input "740385712496042"
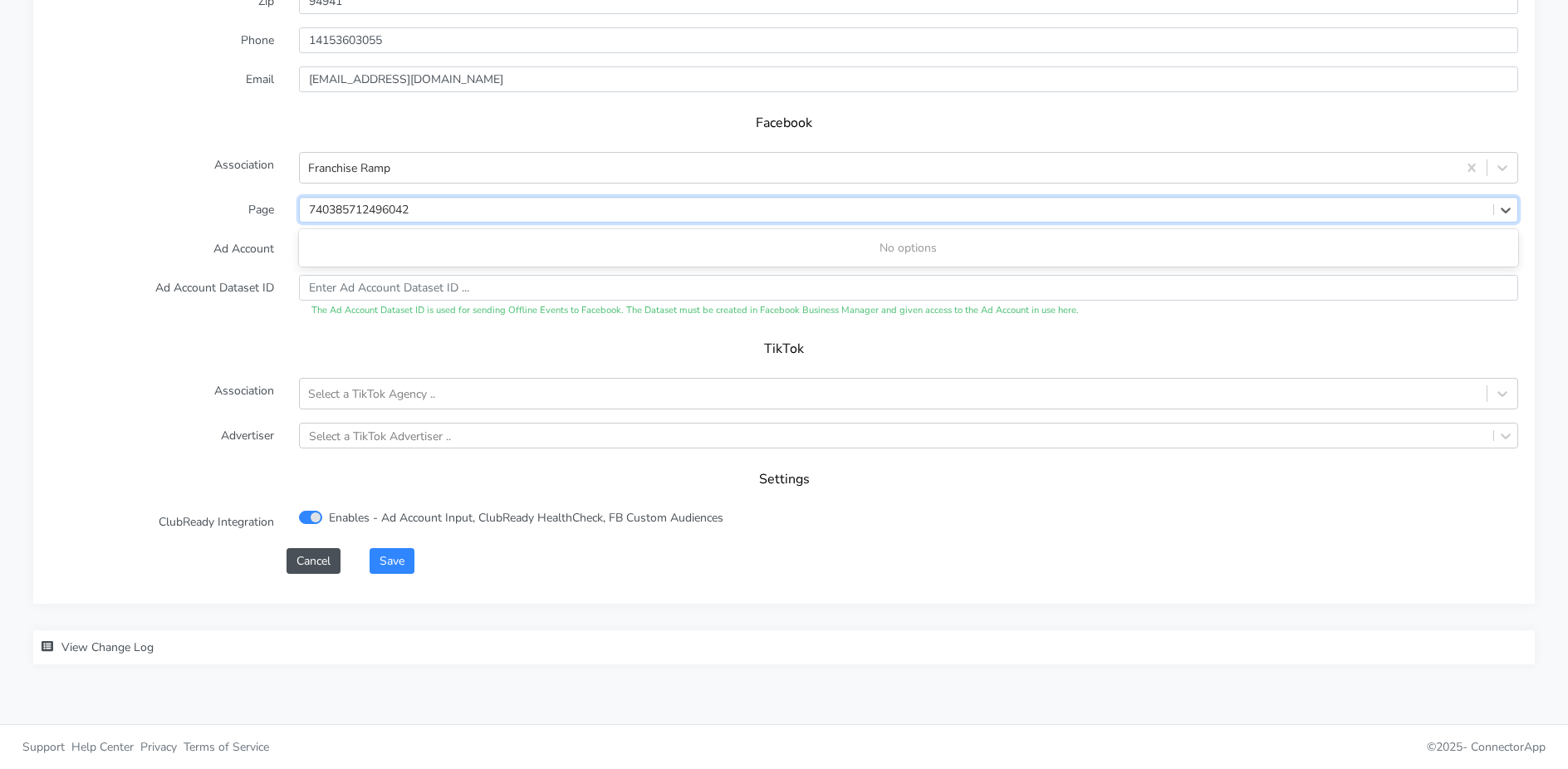
type input "740385712496042"
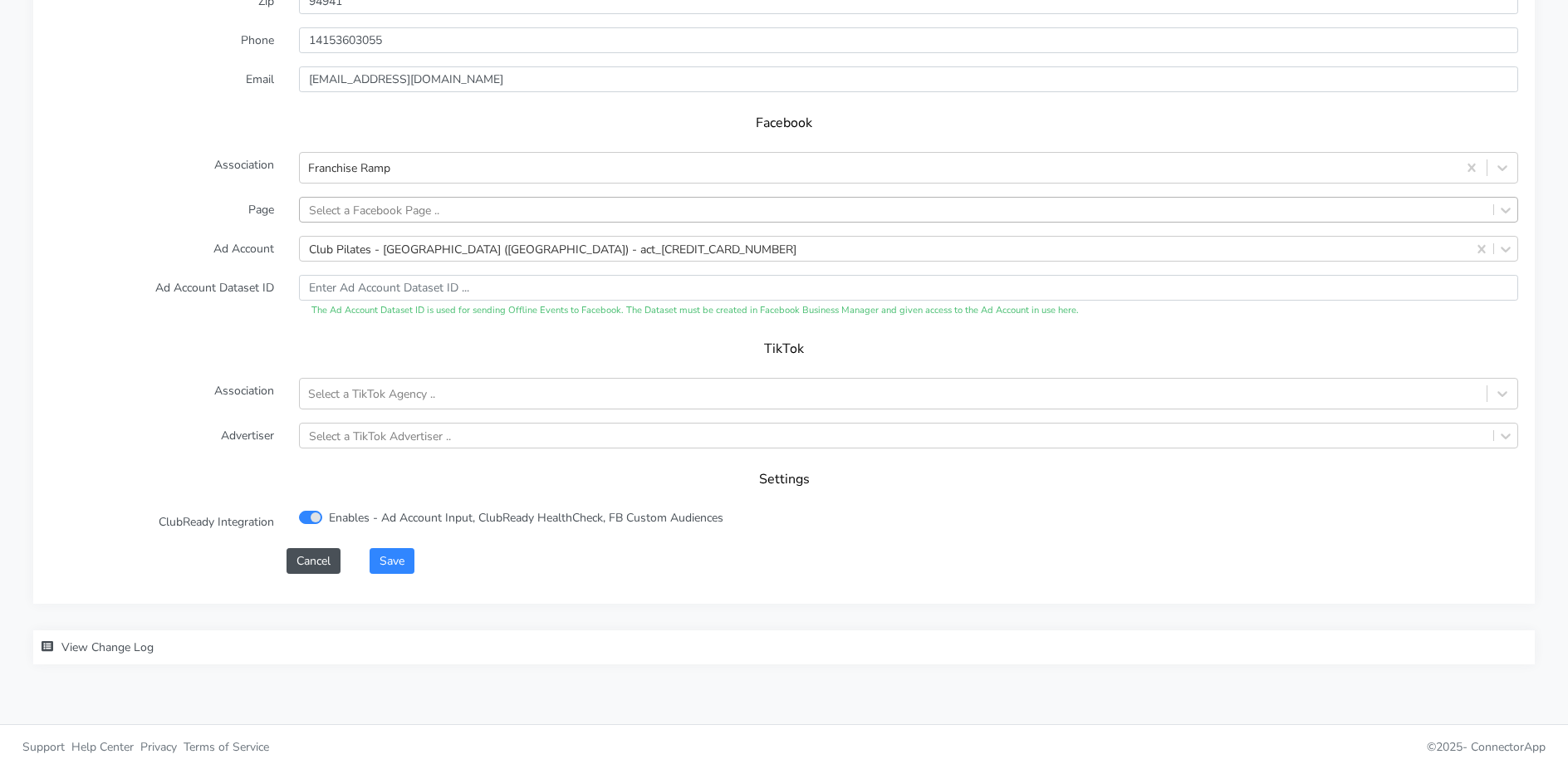
click at [243, 206] on label "Page" at bounding box center [162, 210] width 249 height 26
click at [302, 565] on button "Cancel" at bounding box center [313, 561] width 54 height 26
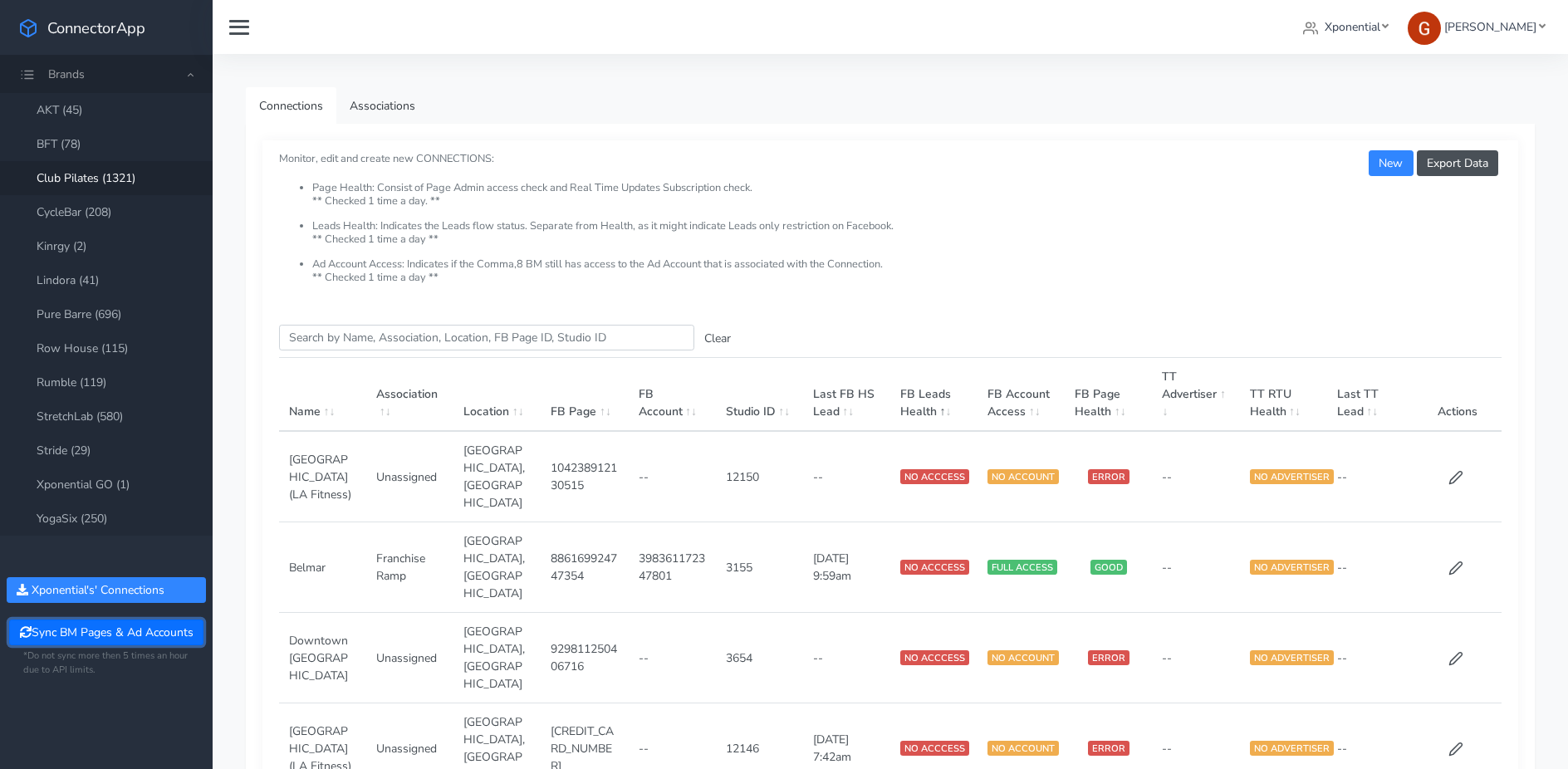
click at [86, 626] on button "Sync BM Pages & Ad Accounts" at bounding box center [106, 632] width 194 height 26
